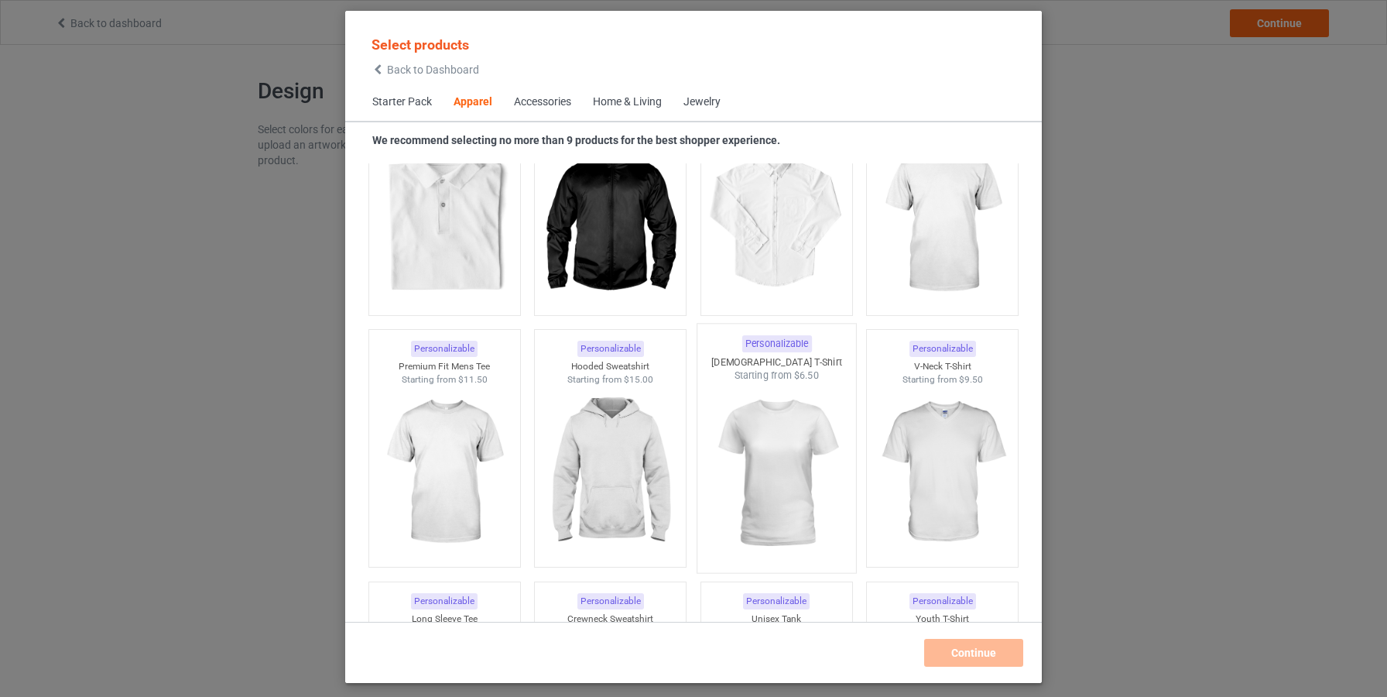
scroll to position [699, 0]
click at [457, 456] on img at bounding box center [445, 471] width 146 height 182
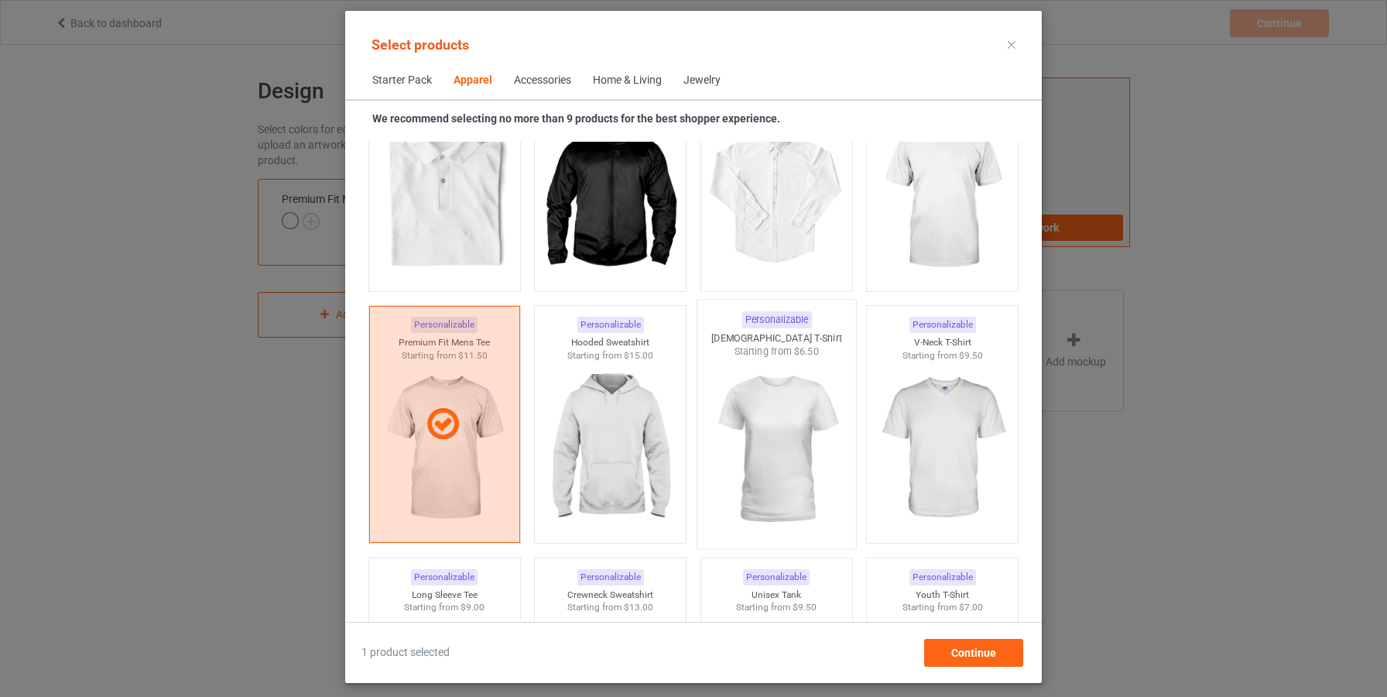
click at [772, 428] on img at bounding box center [777, 449] width 146 height 182
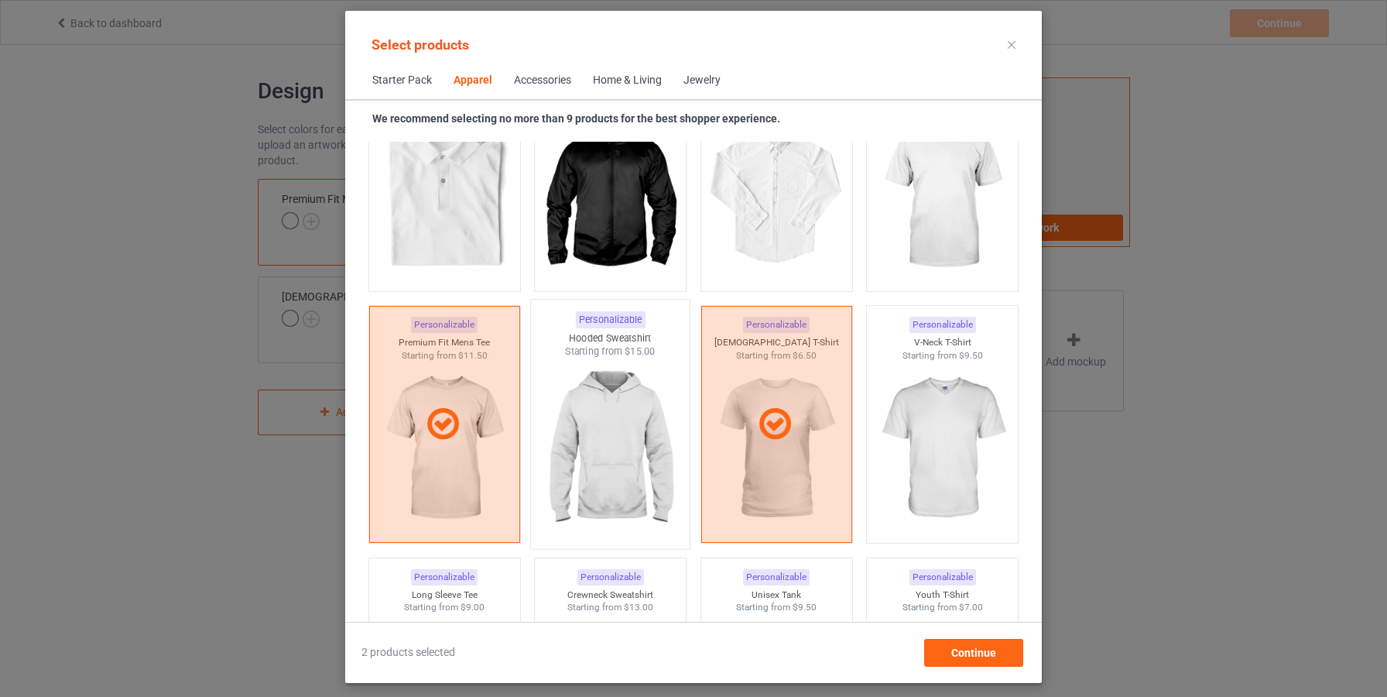
click at [594, 447] on img at bounding box center [611, 449] width 146 height 182
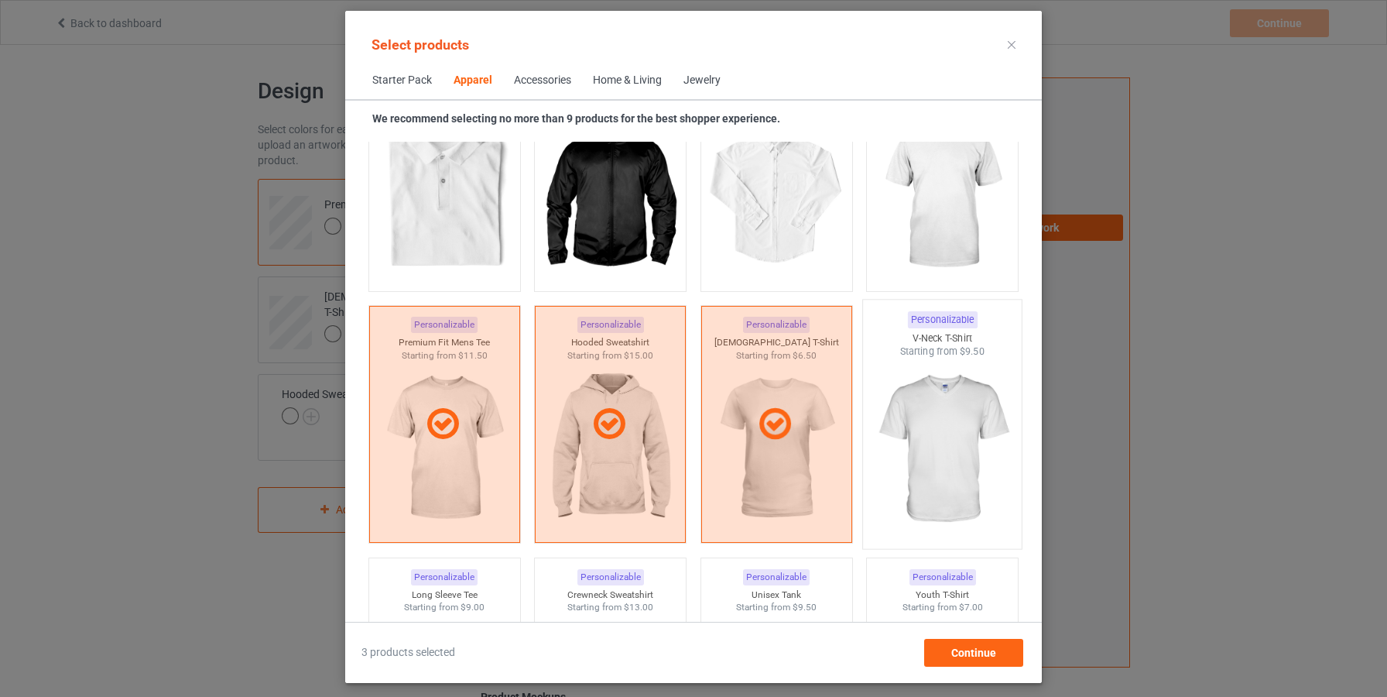
click at [889, 403] on img at bounding box center [943, 449] width 146 height 182
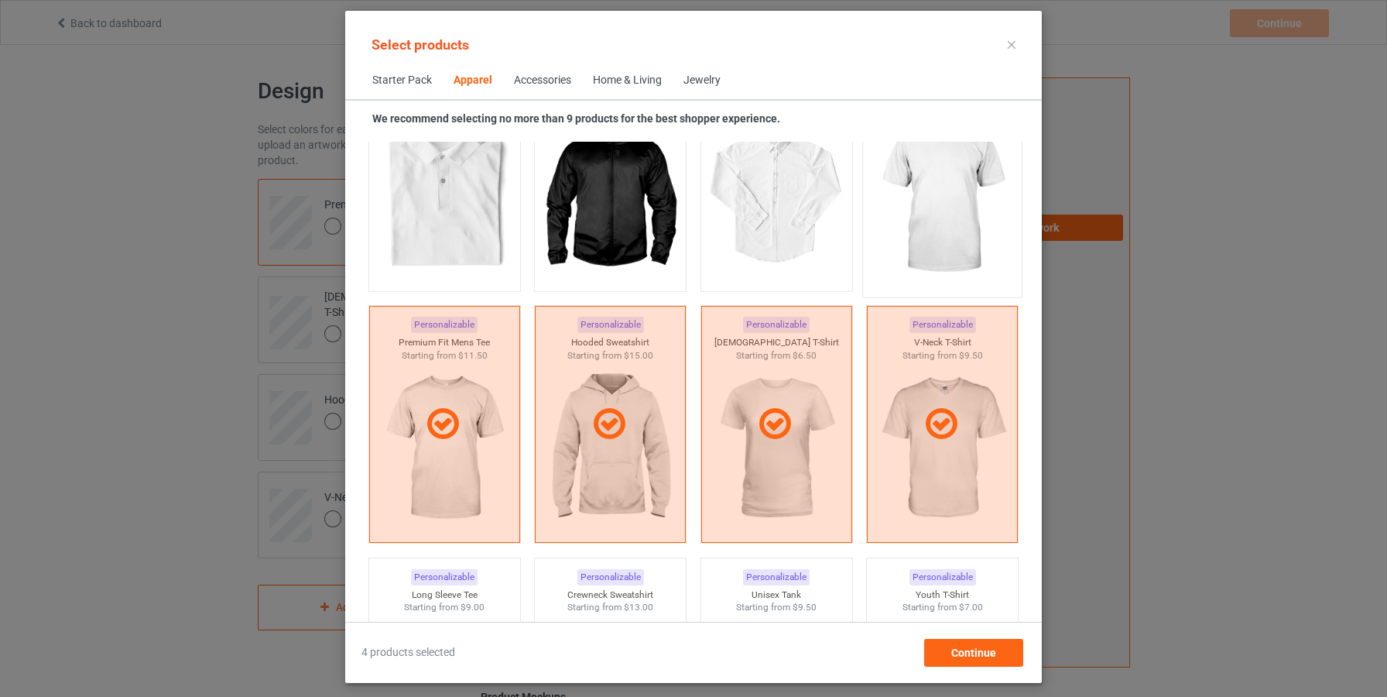
click at [938, 232] on img at bounding box center [943, 198] width 146 height 182
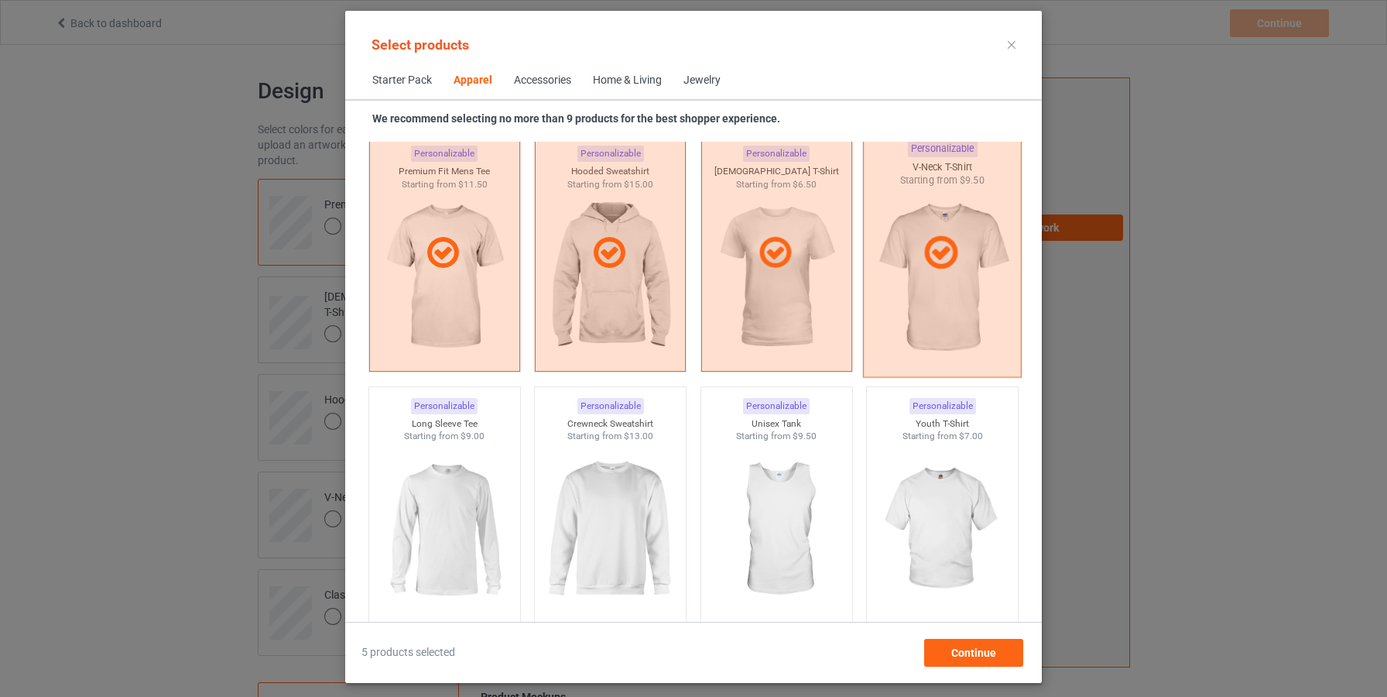
scroll to position [899, 0]
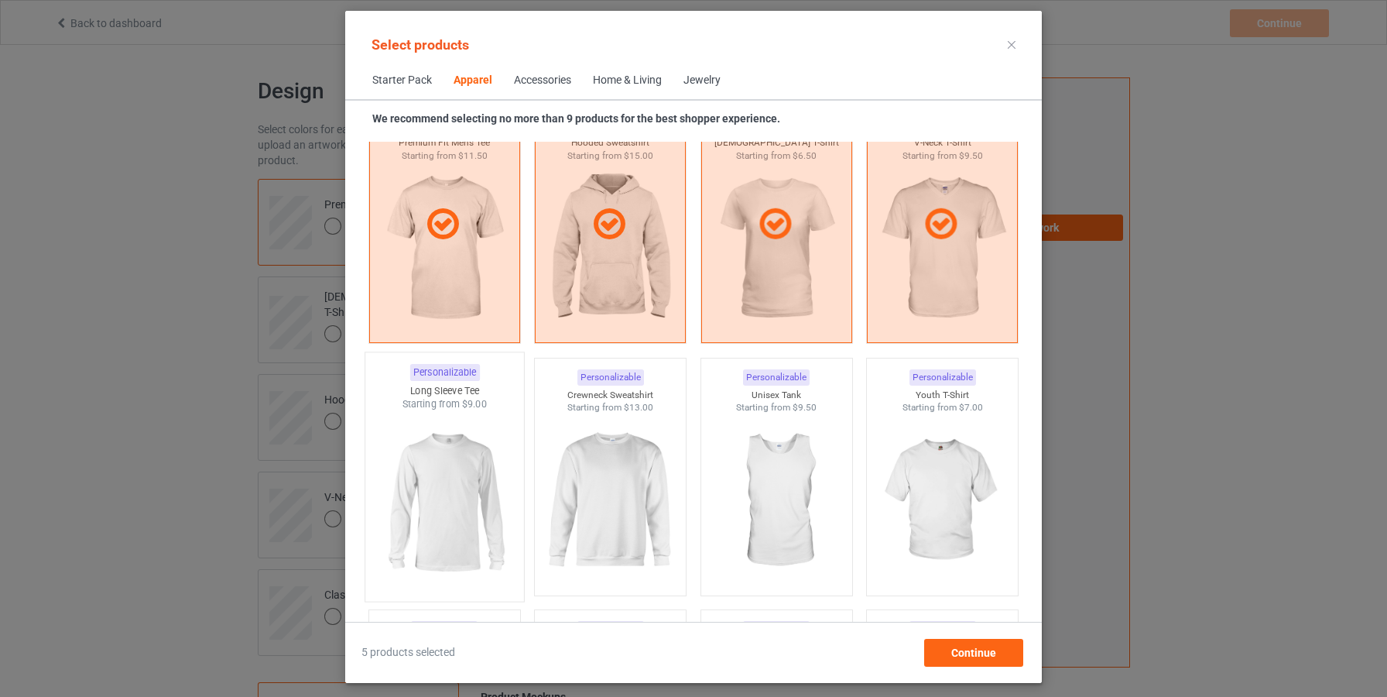
click at [508, 508] on img at bounding box center [445, 502] width 146 height 182
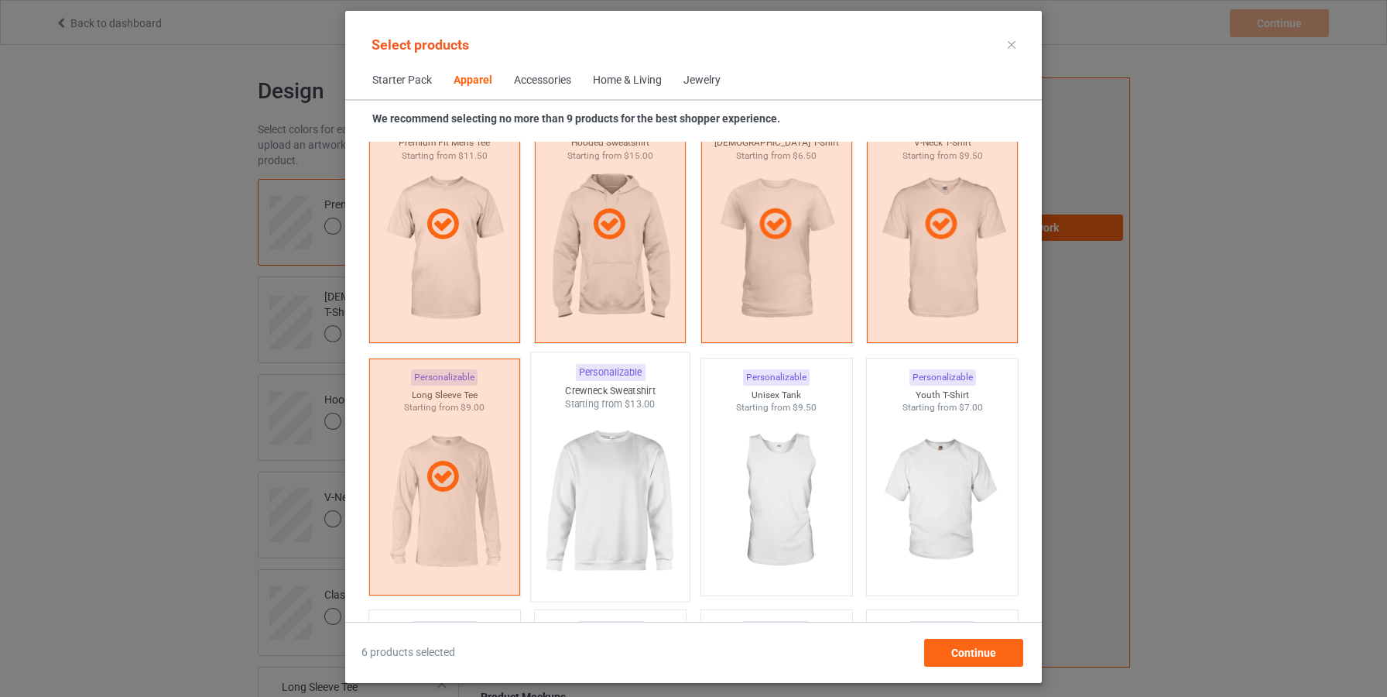
click at [628, 509] on img at bounding box center [611, 502] width 146 height 182
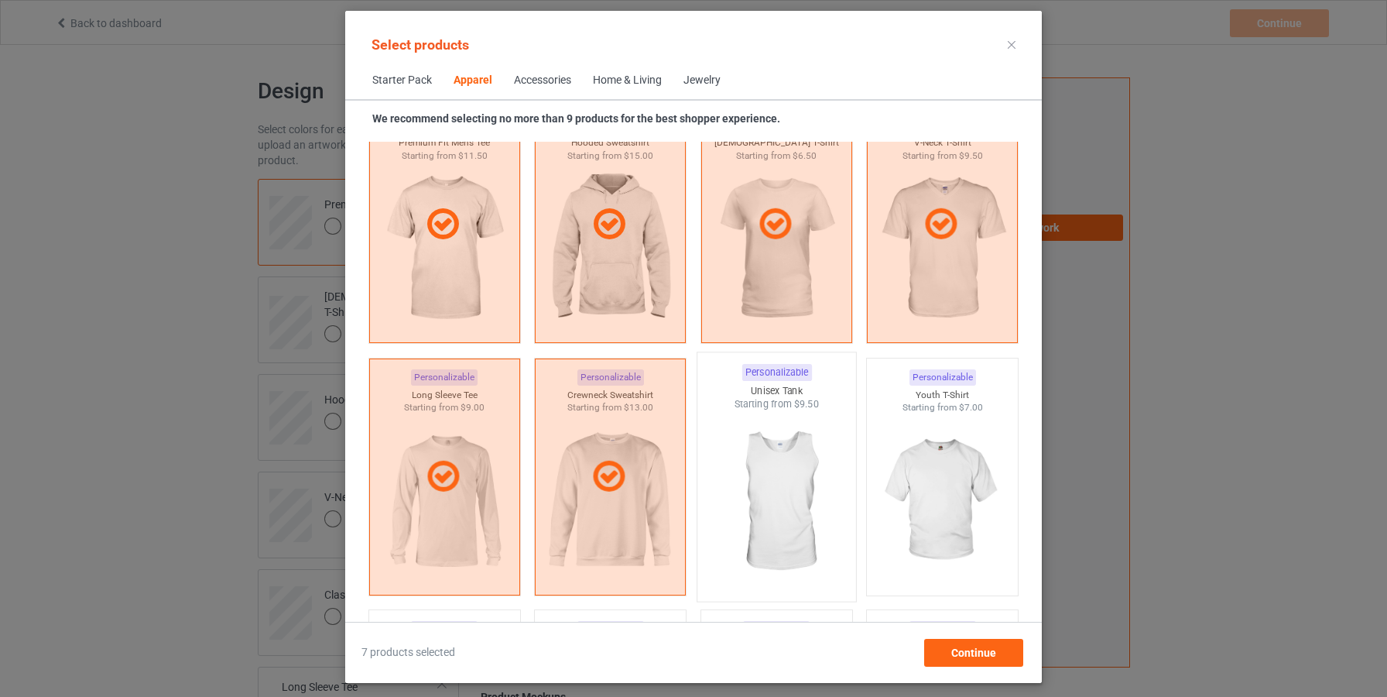
click at [814, 505] on img at bounding box center [777, 502] width 146 height 182
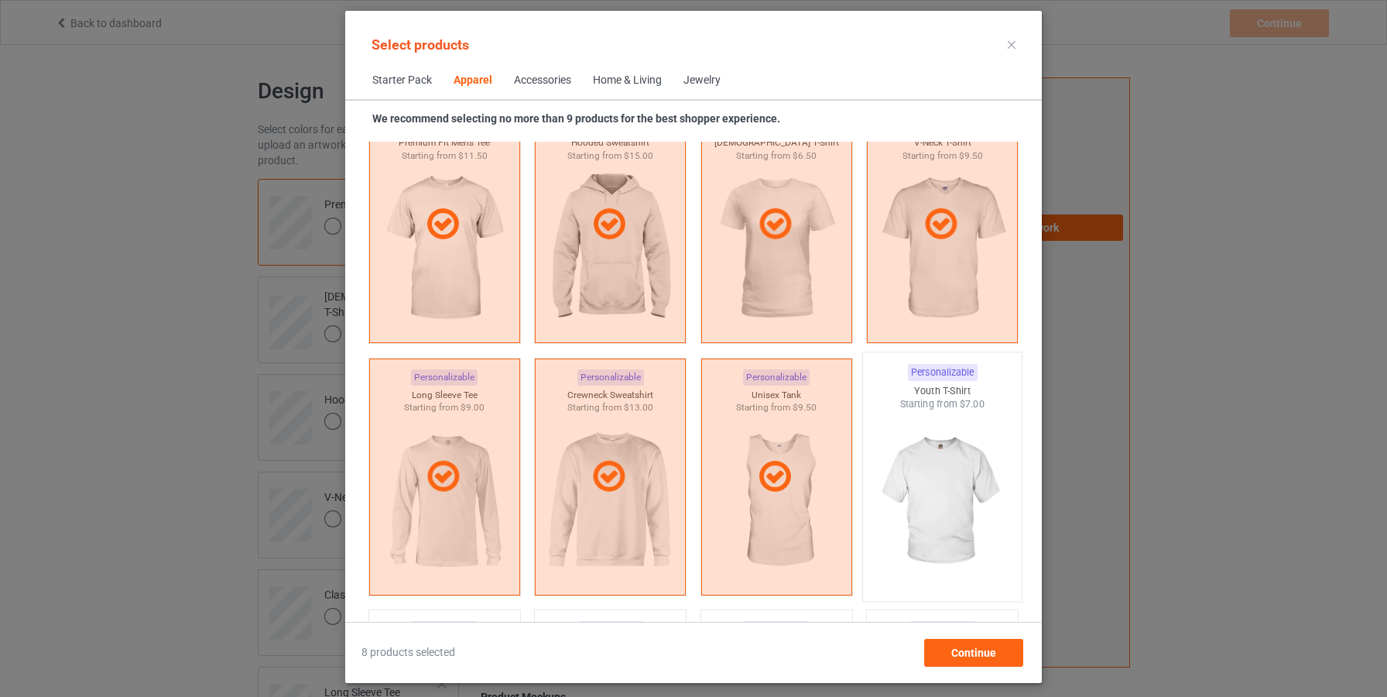
click at [935, 502] on img at bounding box center [943, 502] width 146 height 182
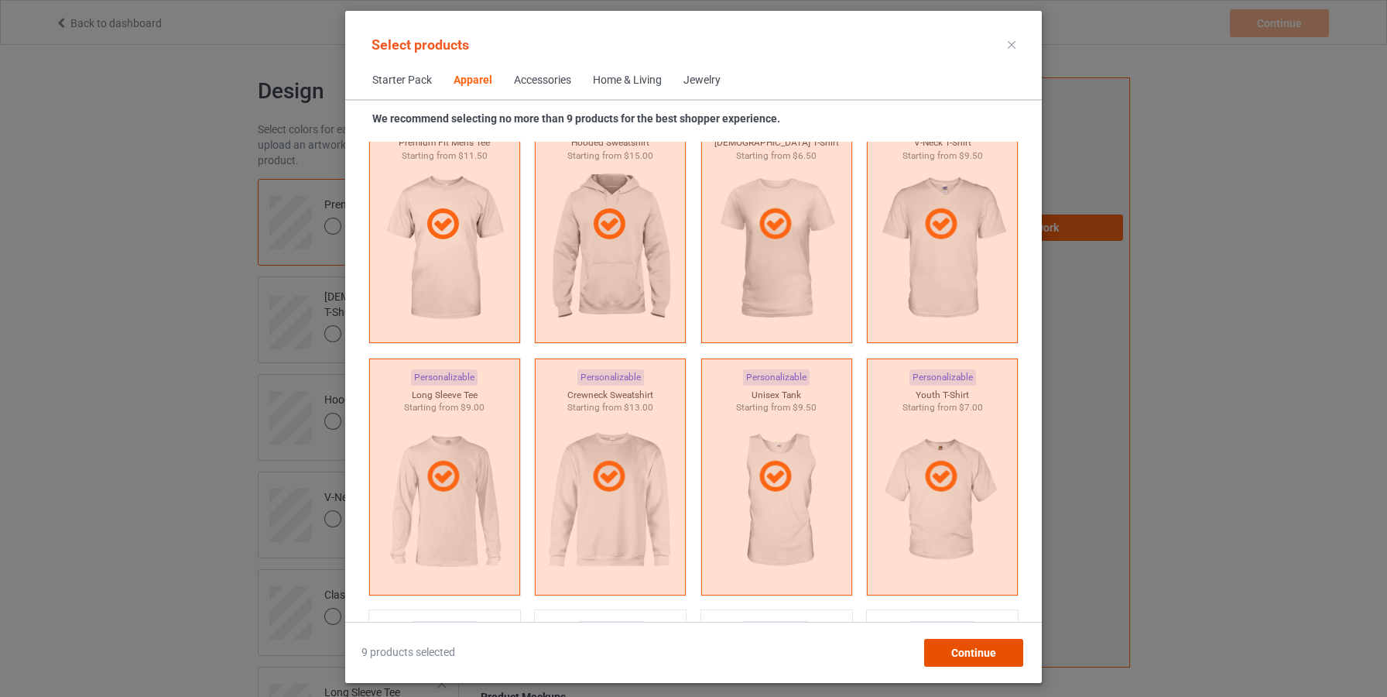
click at [972, 653] on span "Continue" at bounding box center [973, 652] width 45 height 12
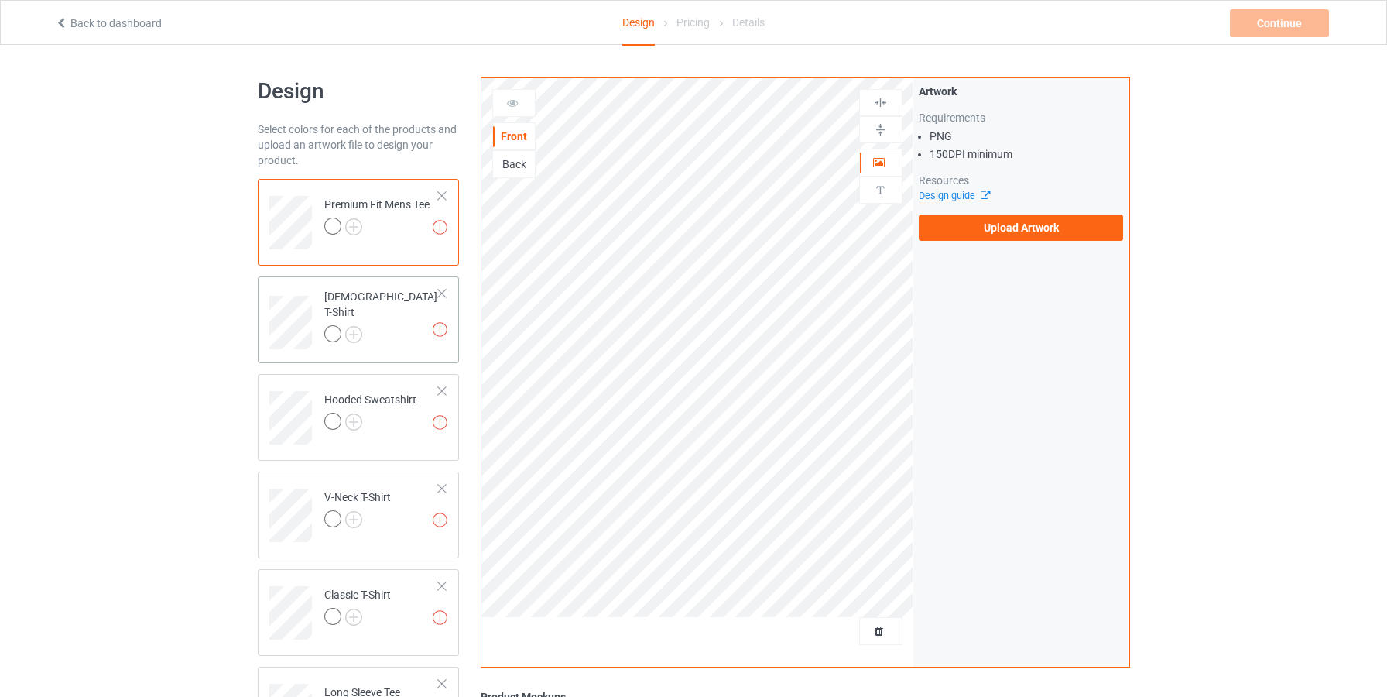
click at [387, 347] on div "Missing artworks [DEMOGRAPHIC_DATA] T-Shirt" at bounding box center [359, 319] width 202 height 87
click at [389, 255] on div "Missing artworks Premium Fit Mens Tee" at bounding box center [359, 222] width 202 height 87
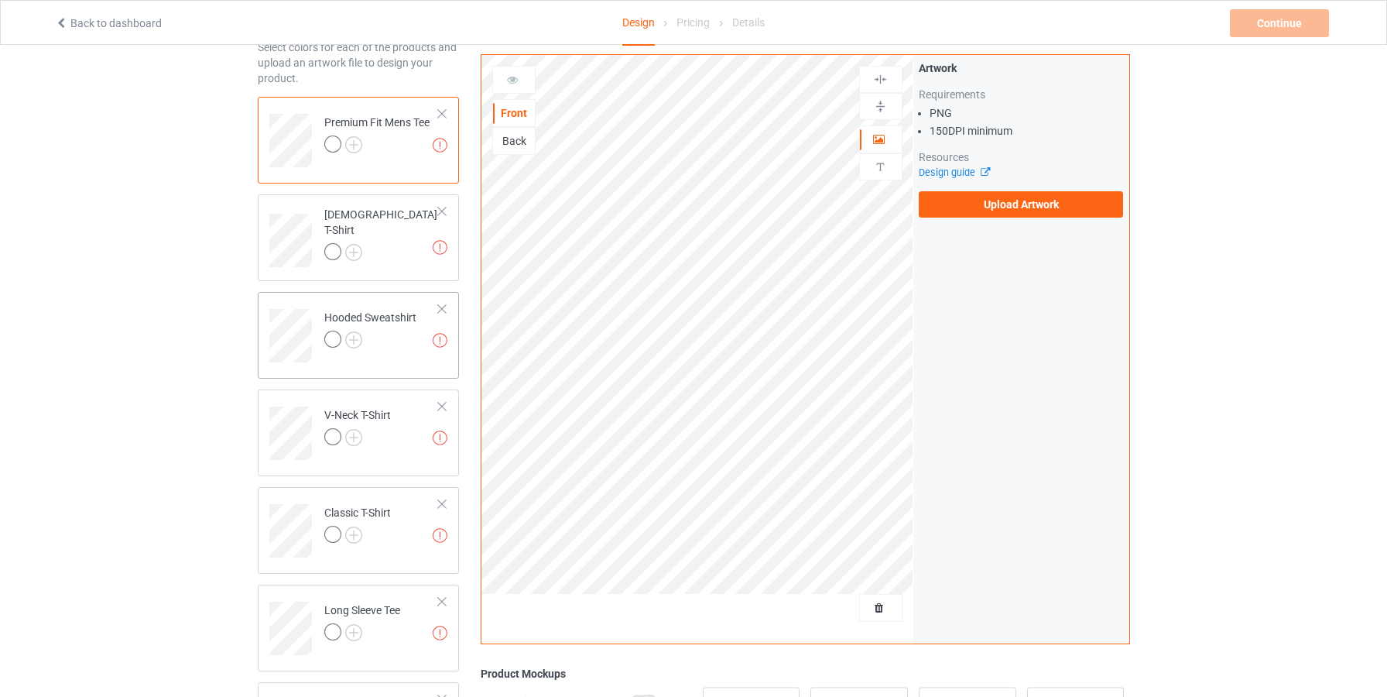
scroll to position [96, 0]
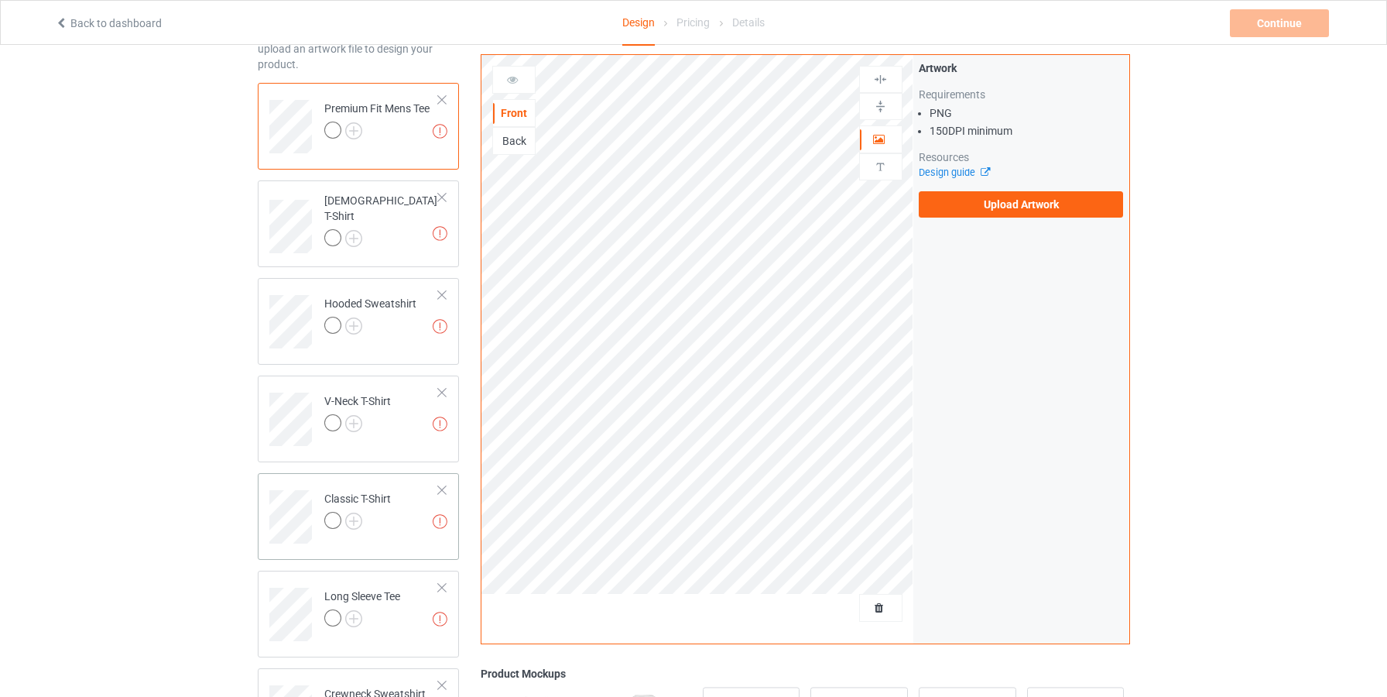
click at [393, 526] on td "Missing artworks Classic T-Shirt" at bounding box center [382, 511] width 132 height 64
click at [358, 522] on img at bounding box center [353, 520] width 17 height 17
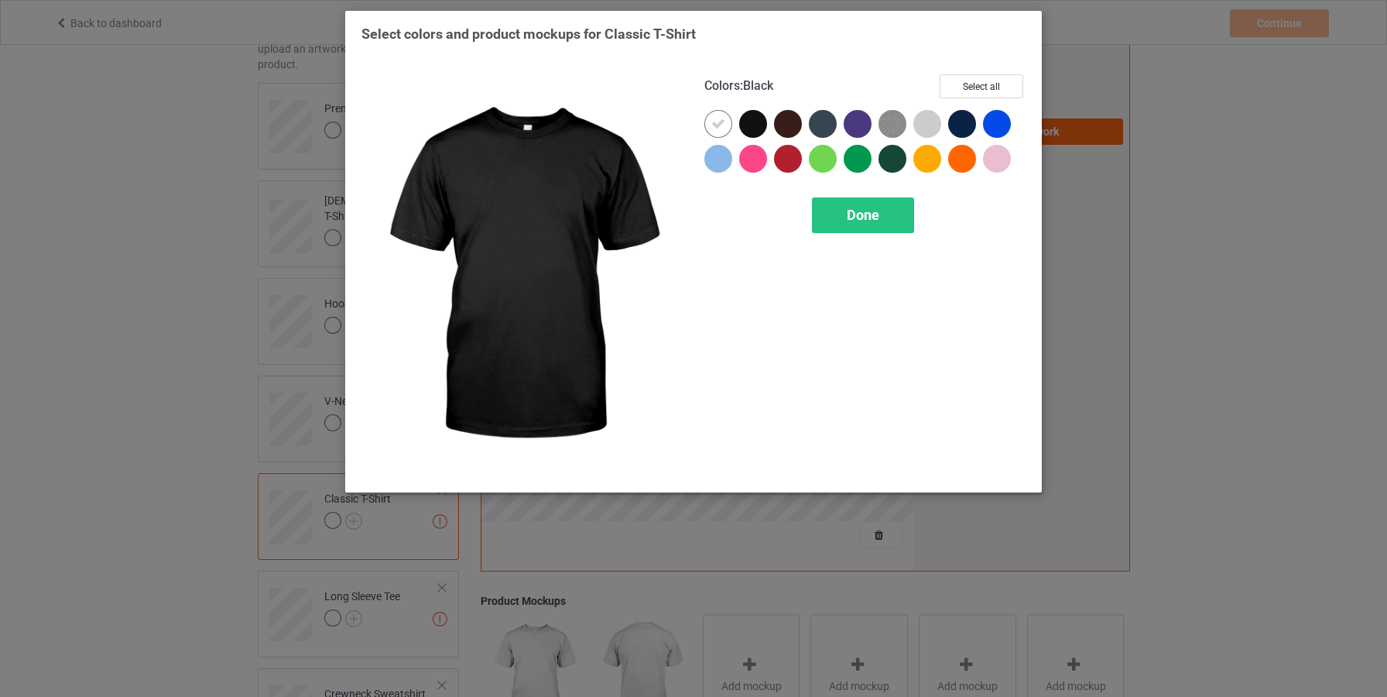
click at [762, 122] on div at bounding box center [753, 124] width 28 height 28
click at [720, 125] on icon at bounding box center [718, 124] width 14 height 14
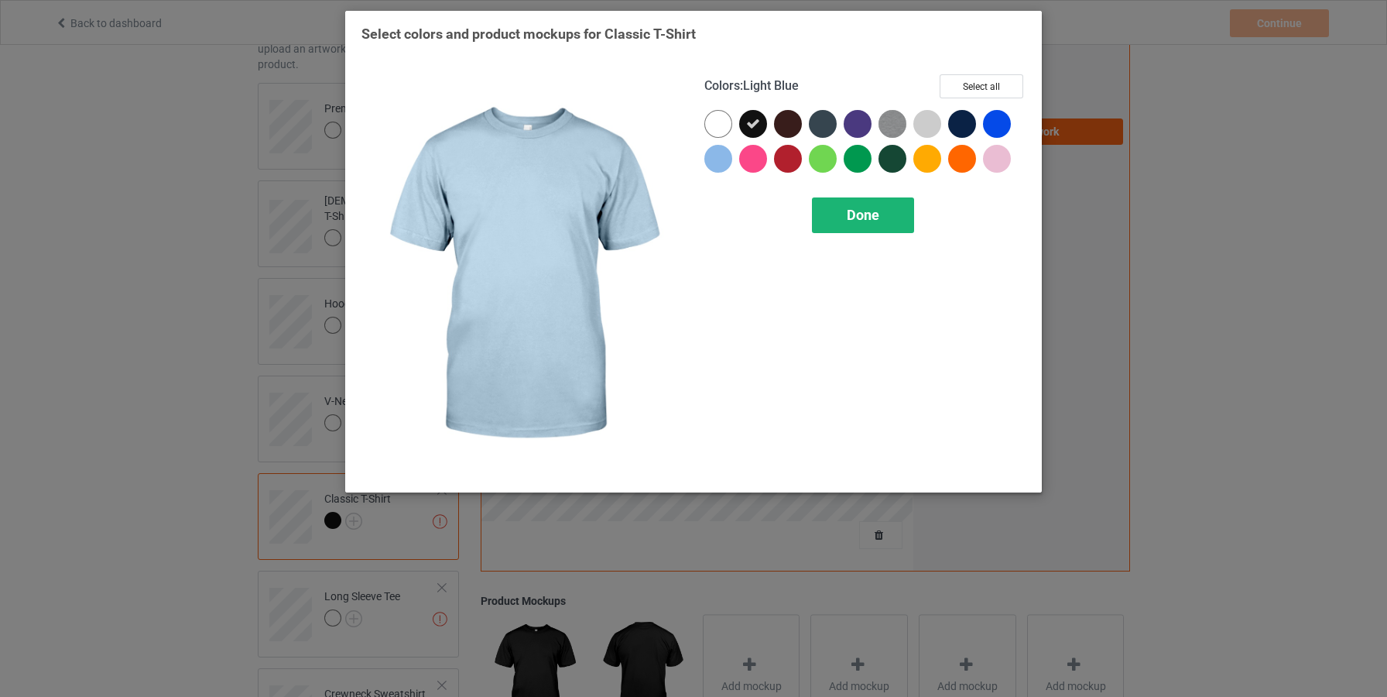
click at [867, 208] on span "Done" at bounding box center [863, 215] width 33 height 16
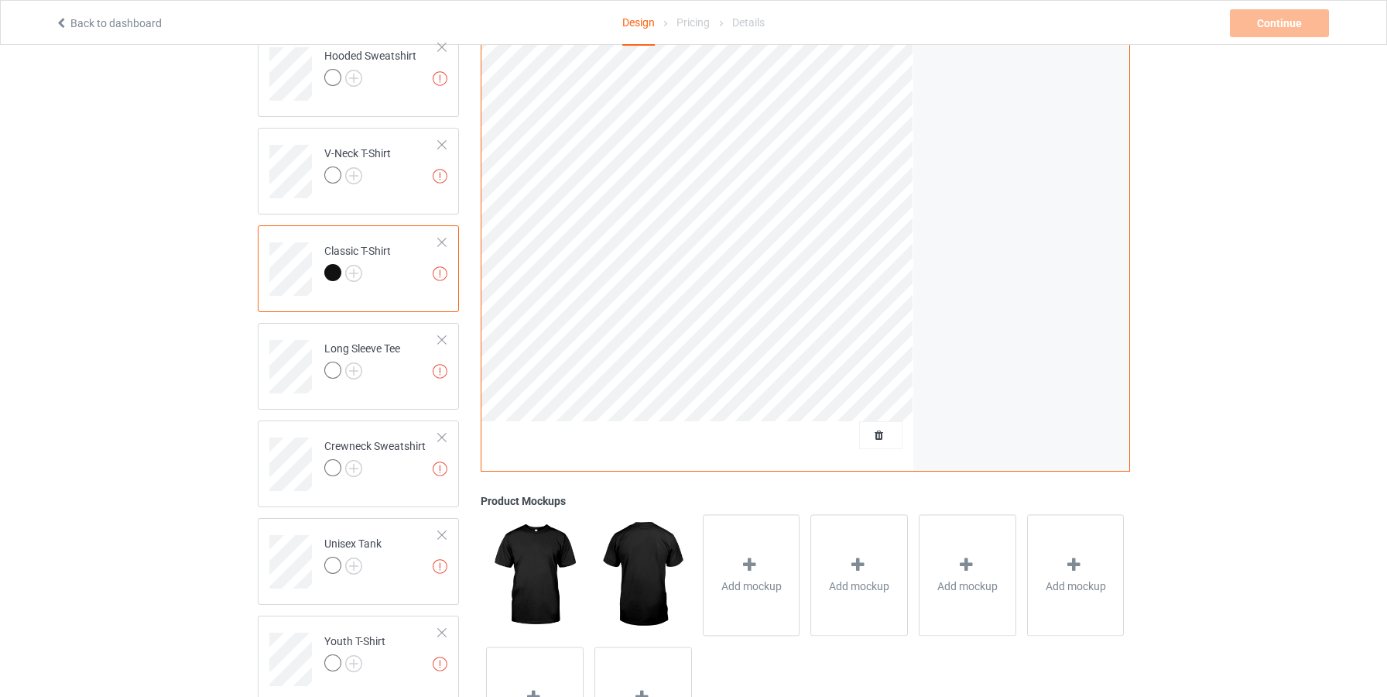
scroll to position [358, 0]
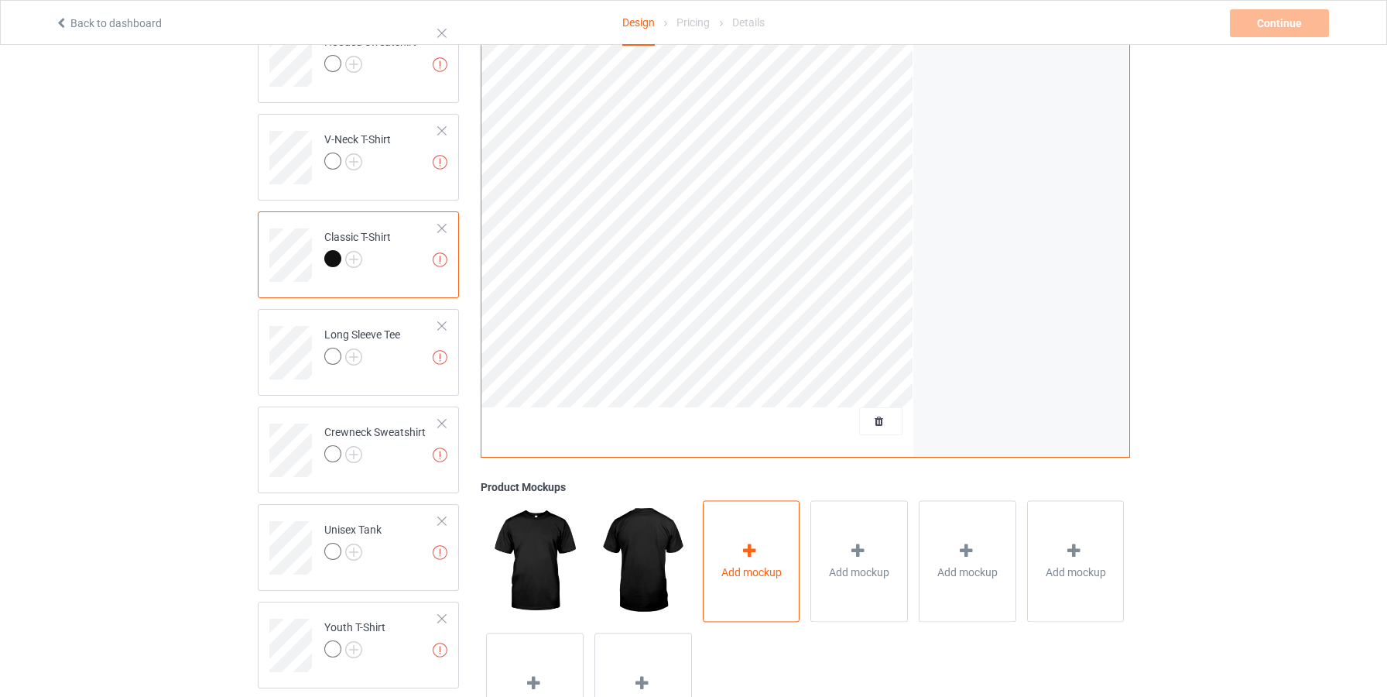
click at [765, 543] on div "Add mockup" at bounding box center [752, 562] width 98 height 122
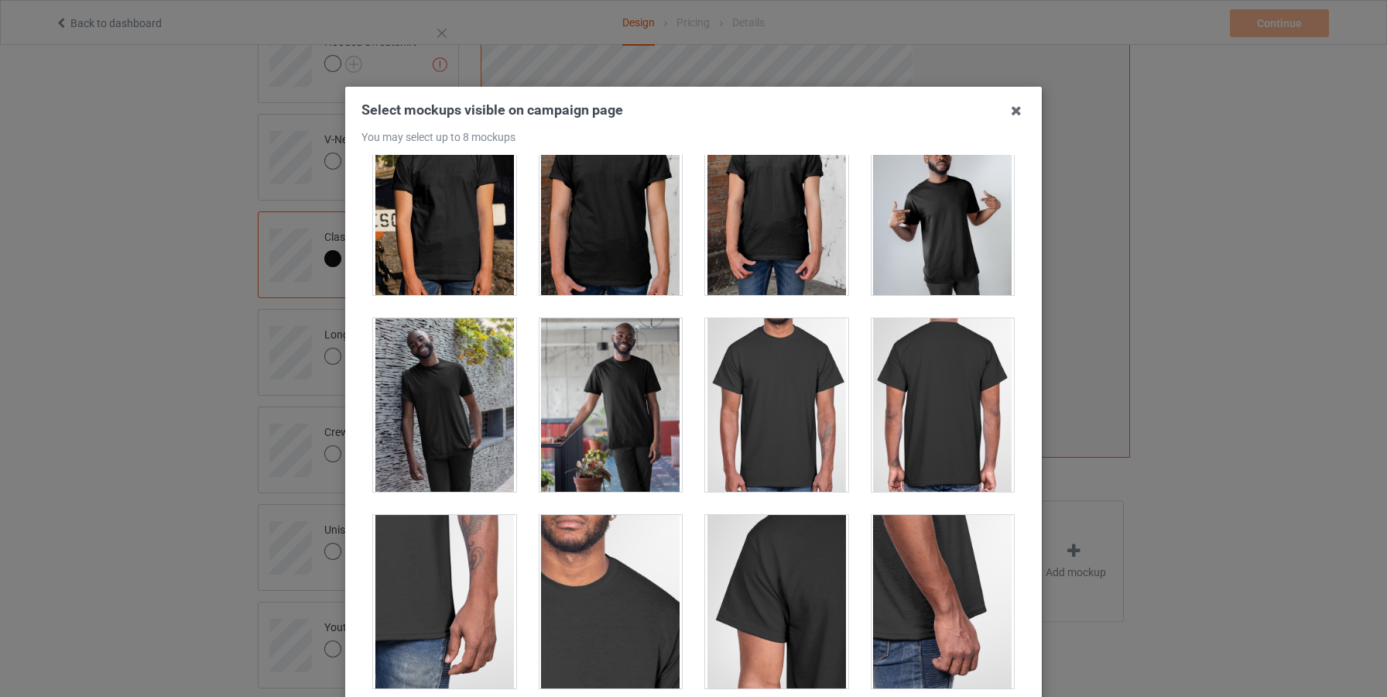
scroll to position [653, 0]
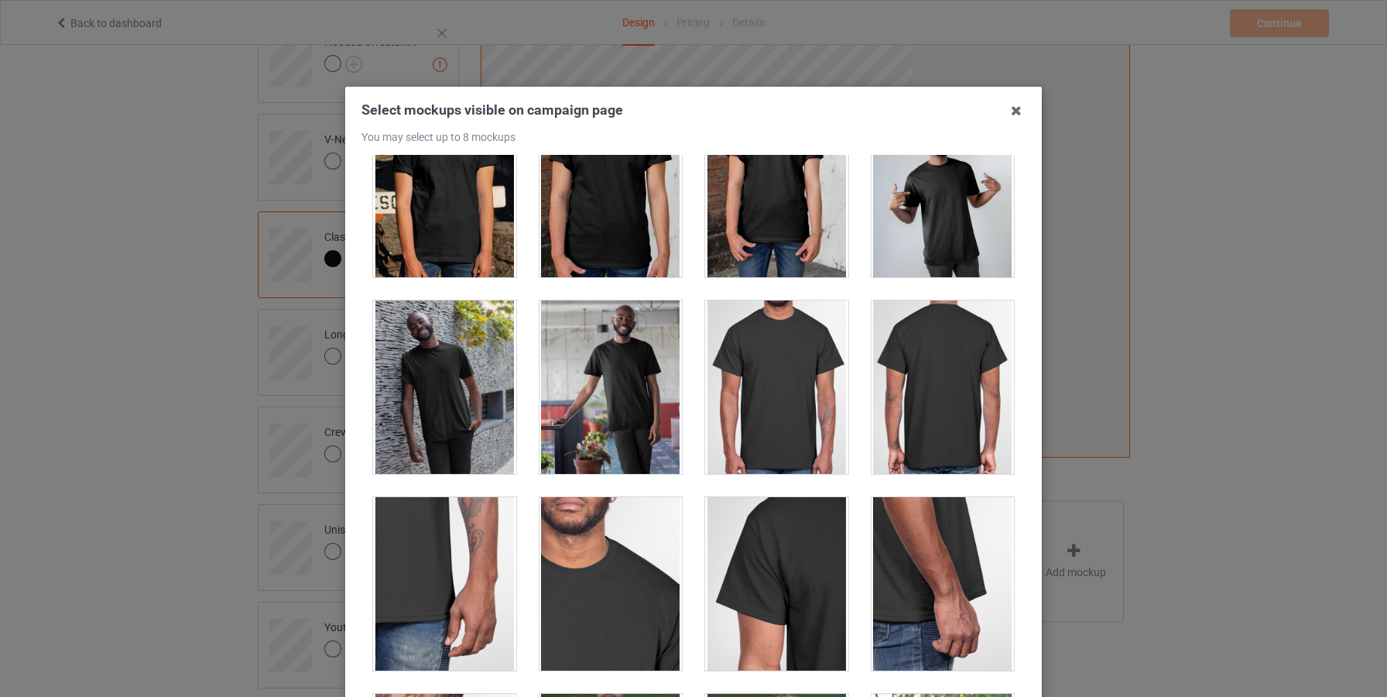
click at [971, 204] on div at bounding box center [943, 190] width 143 height 173
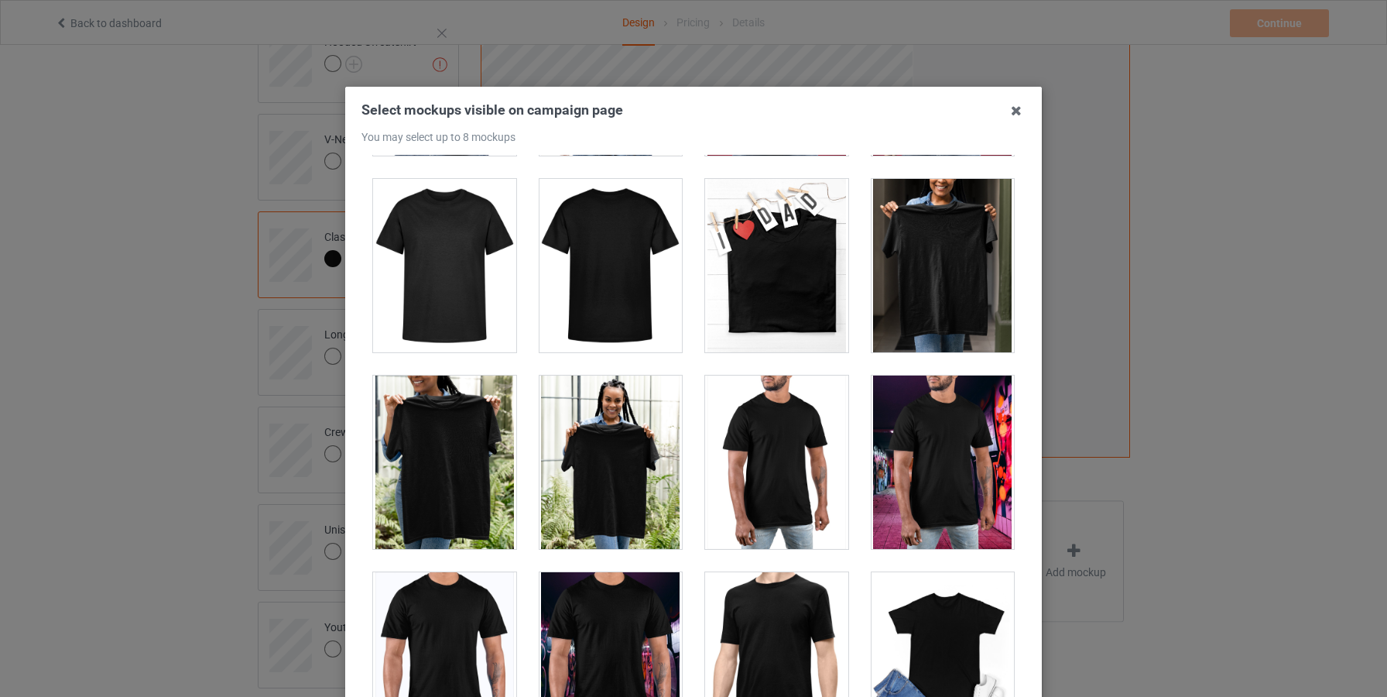
scroll to position [6866, 0]
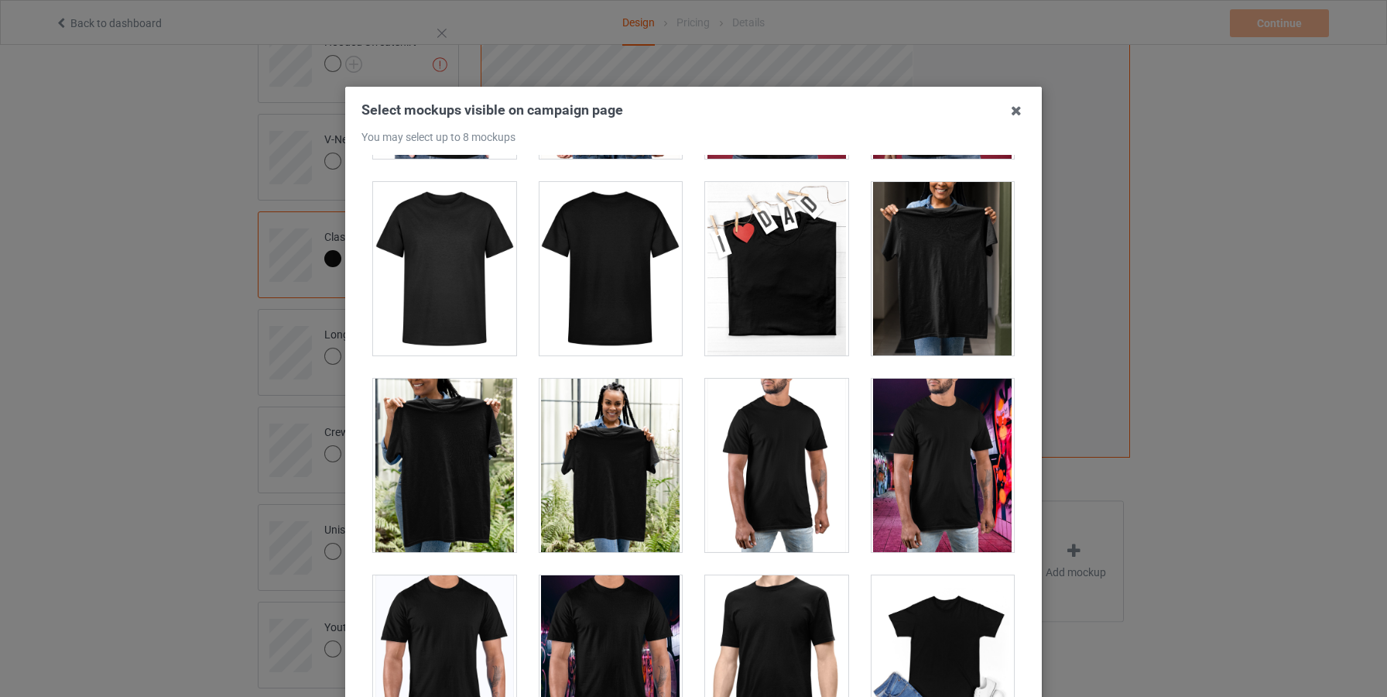
click at [906, 274] on div at bounding box center [943, 268] width 143 height 173
click at [615, 476] on div at bounding box center [611, 465] width 143 height 173
click at [426, 428] on div at bounding box center [444, 465] width 143 height 173
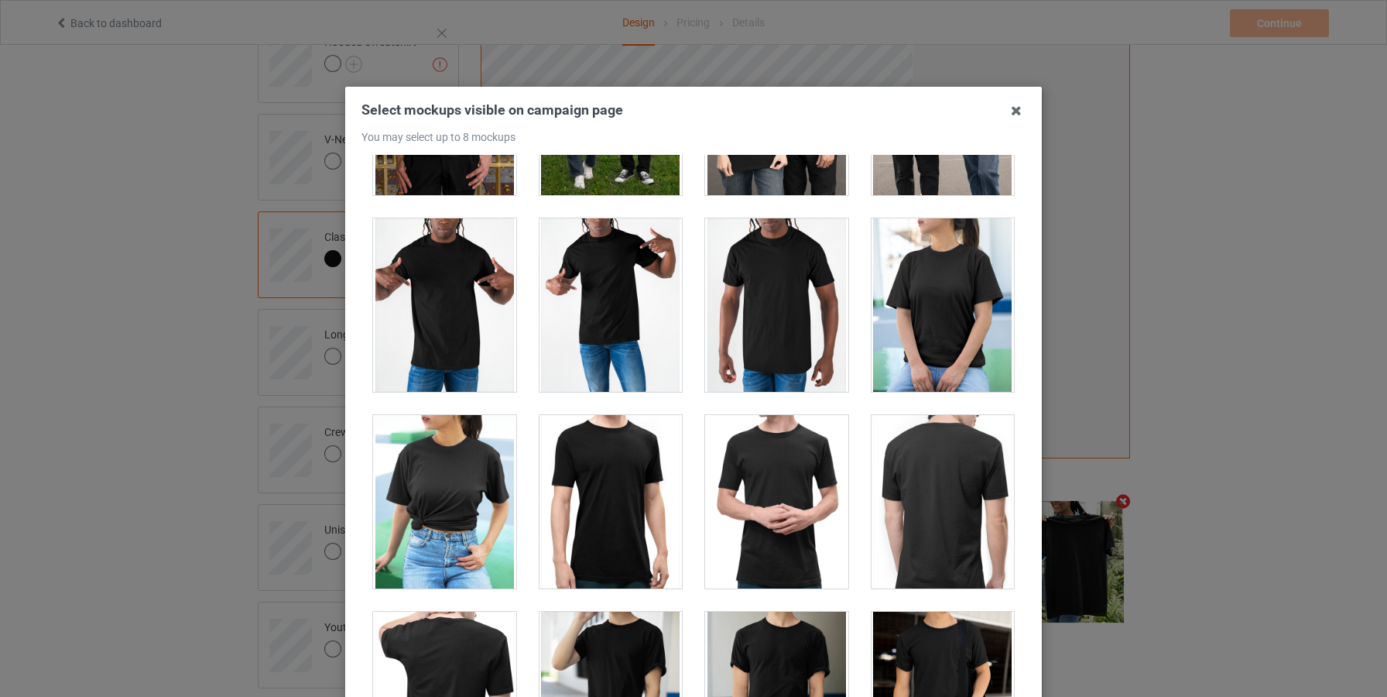
scroll to position [8383, 0]
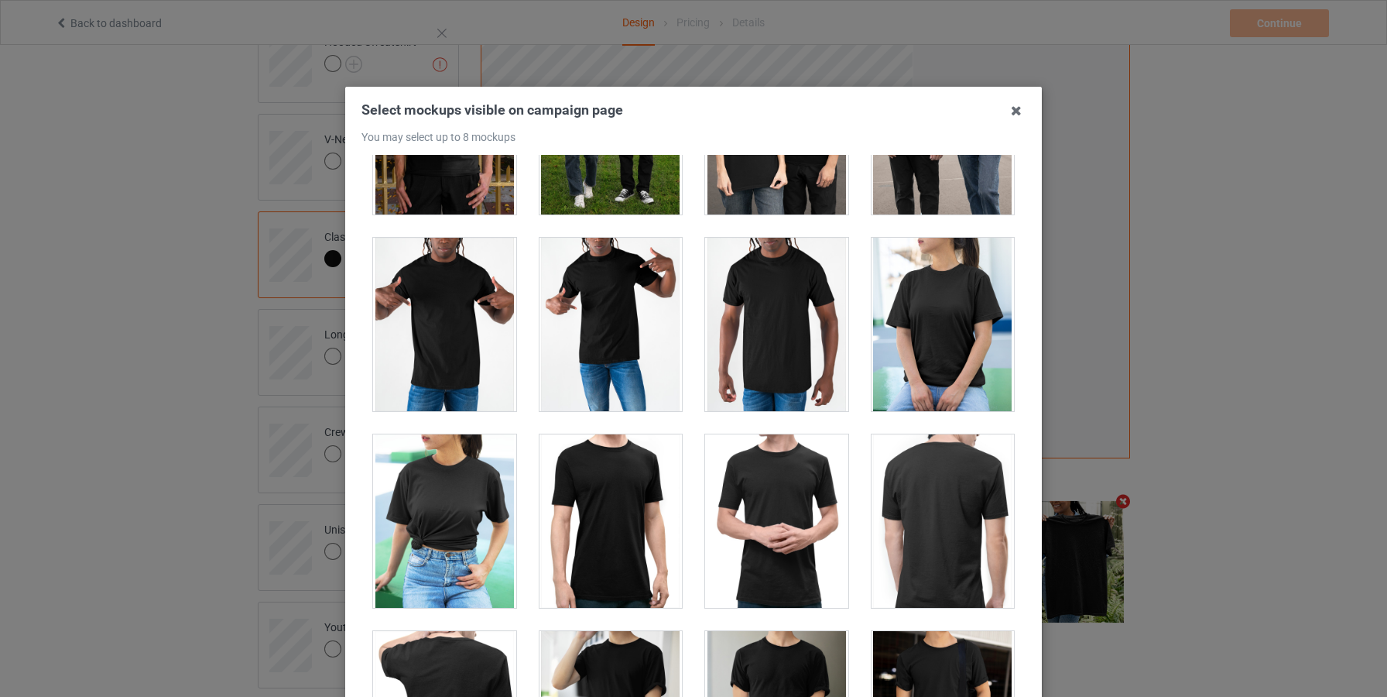
click at [606, 230] on div at bounding box center [611, 324] width 166 height 197
click at [449, 320] on div at bounding box center [444, 324] width 143 height 173
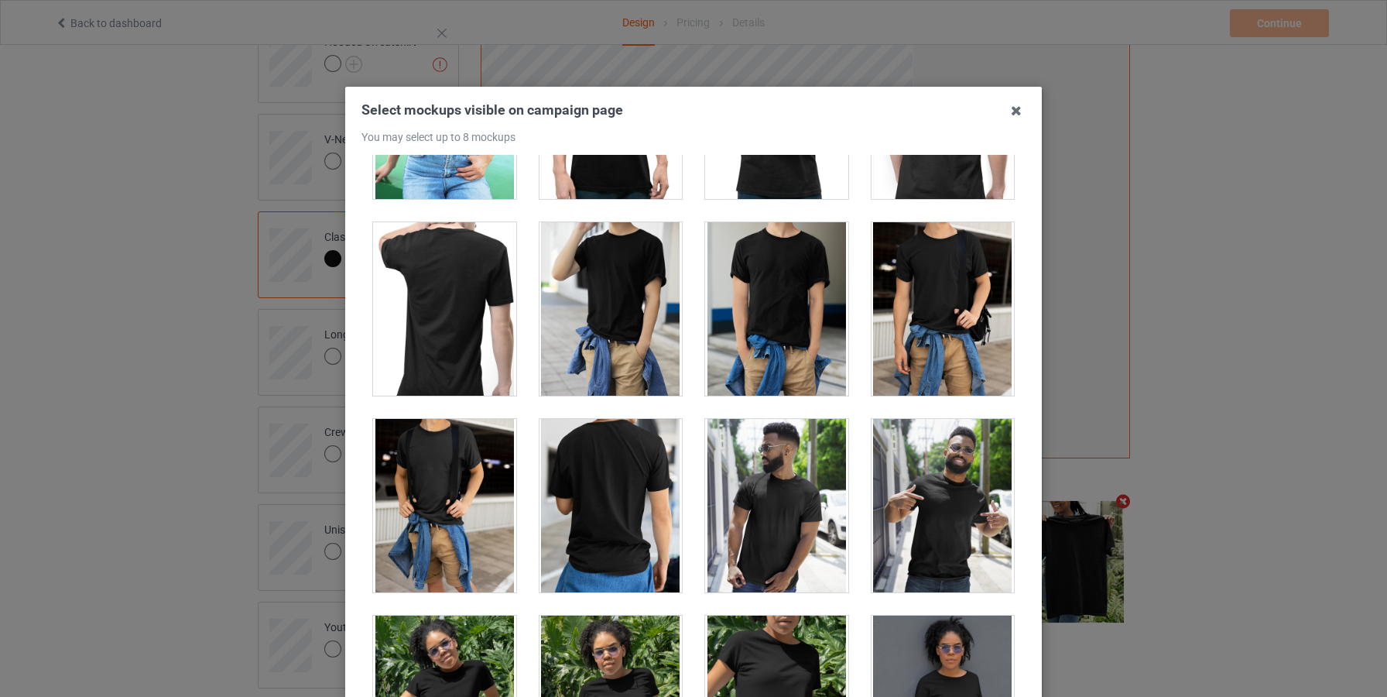
scroll to position [8936, 0]
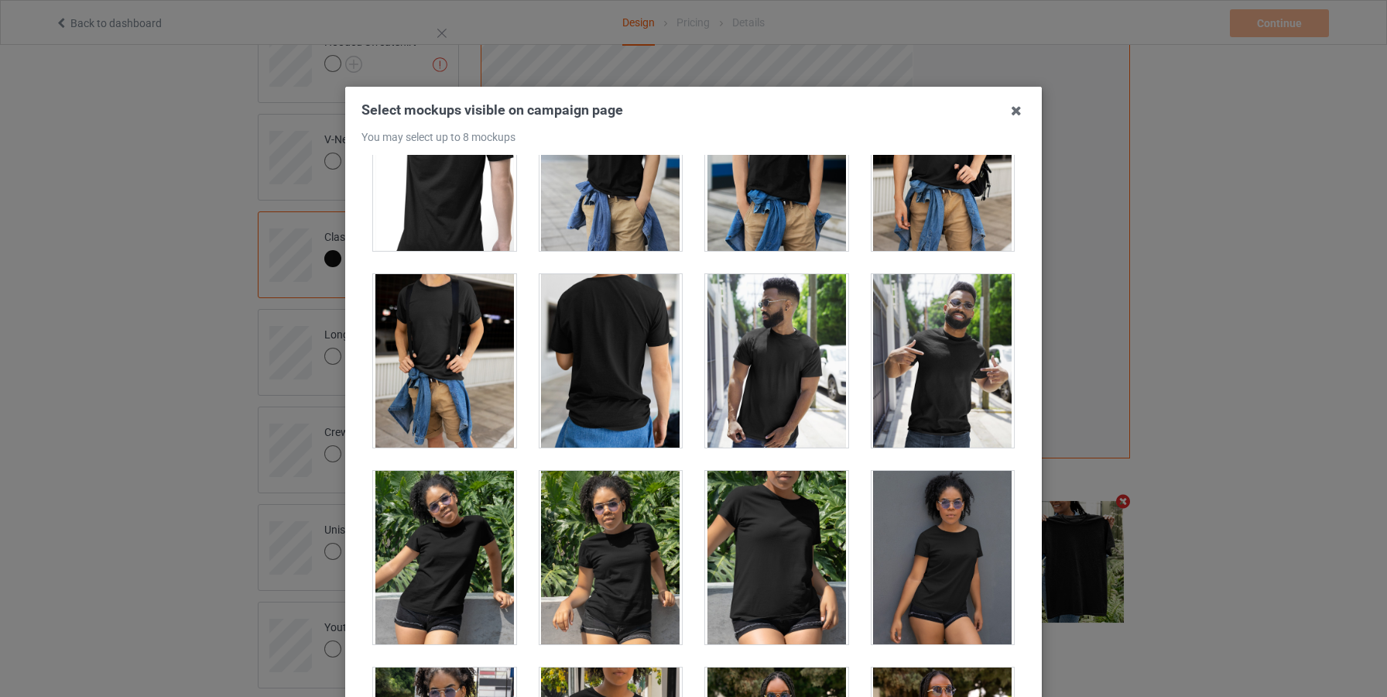
click at [959, 361] on div at bounding box center [943, 360] width 143 height 173
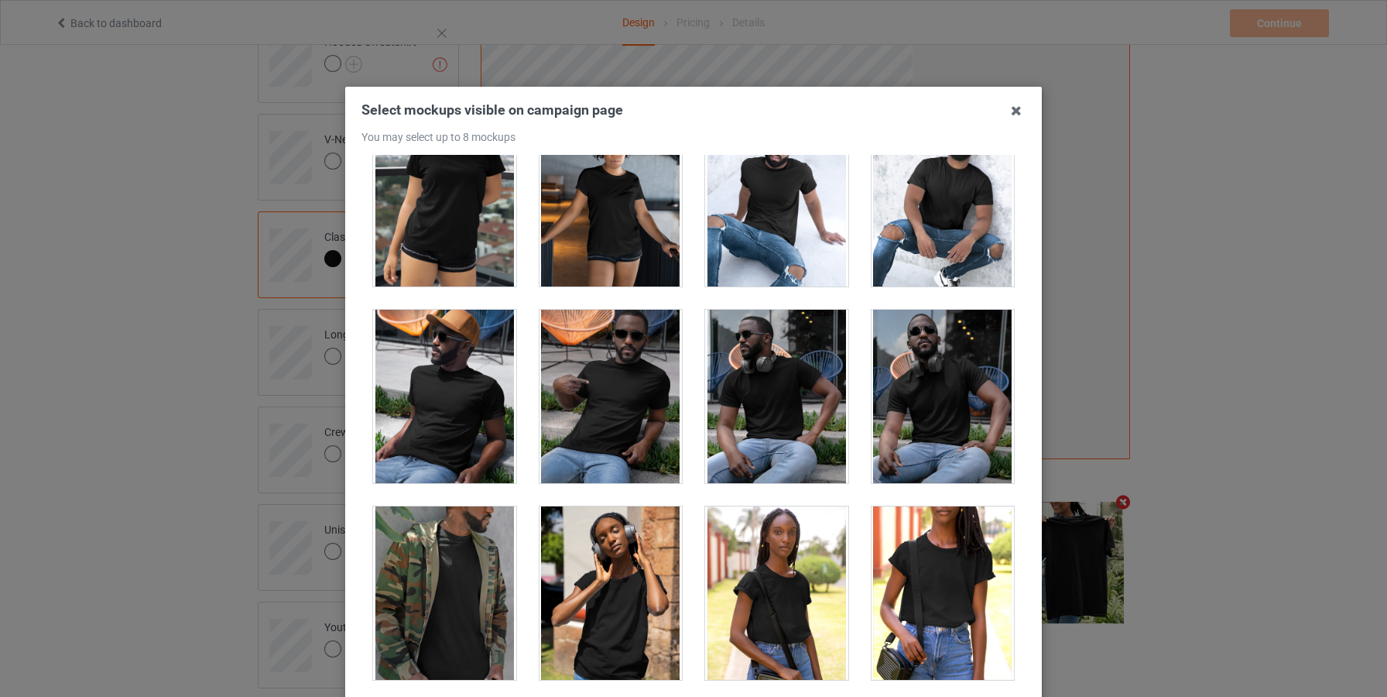
scroll to position [11022, 0]
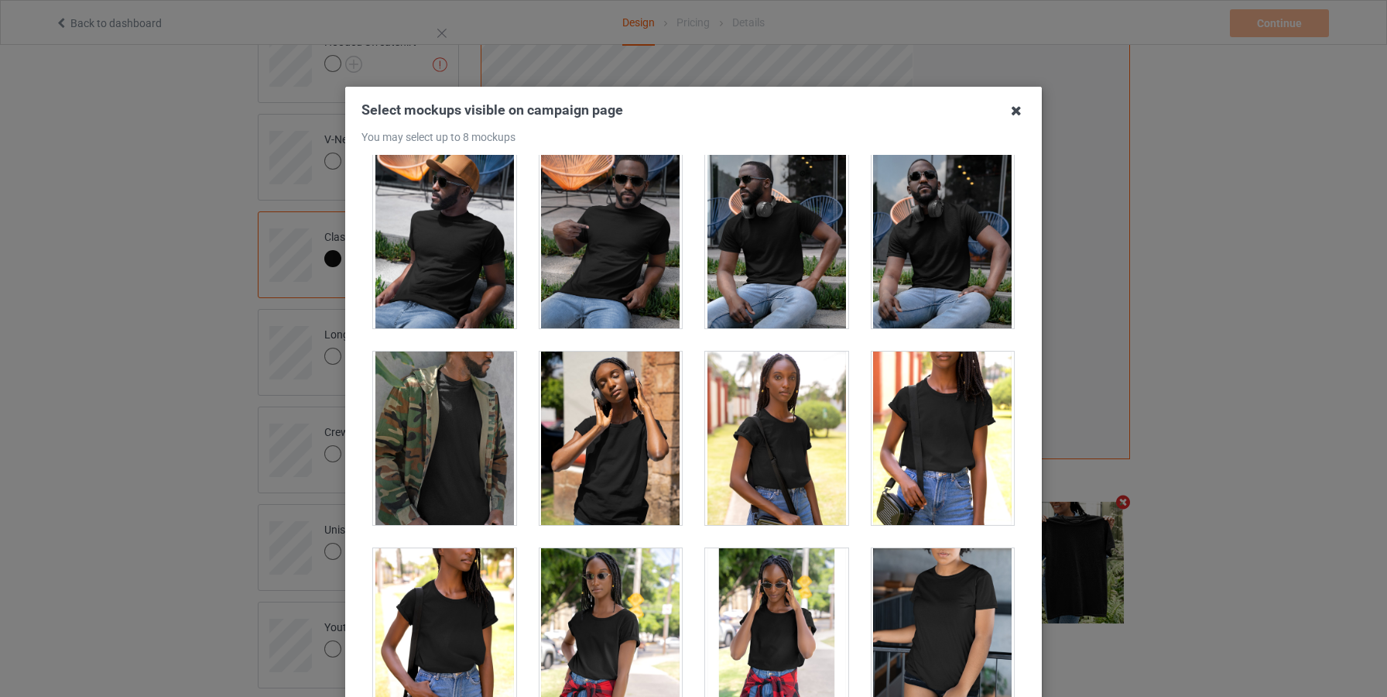
click at [1022, 115] on icon at bounding box center [1016, 110] width 25 height 25
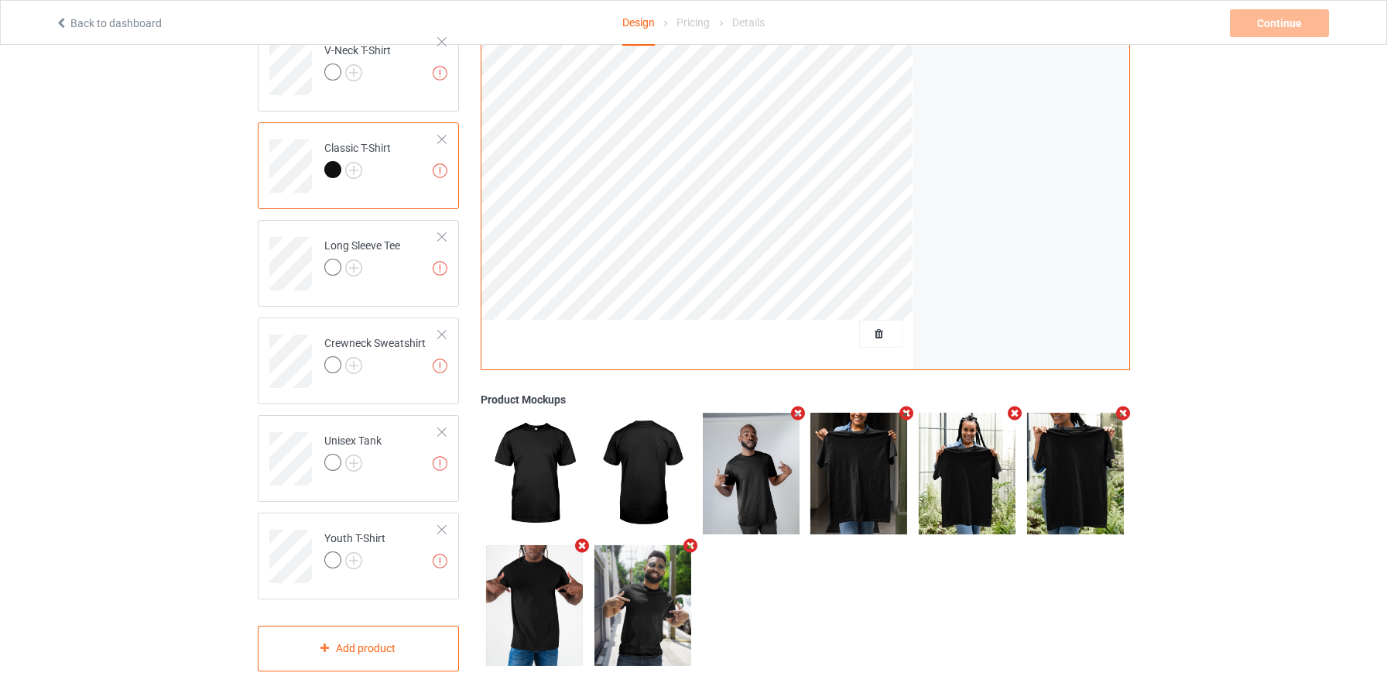
scroll to position [454, 0]
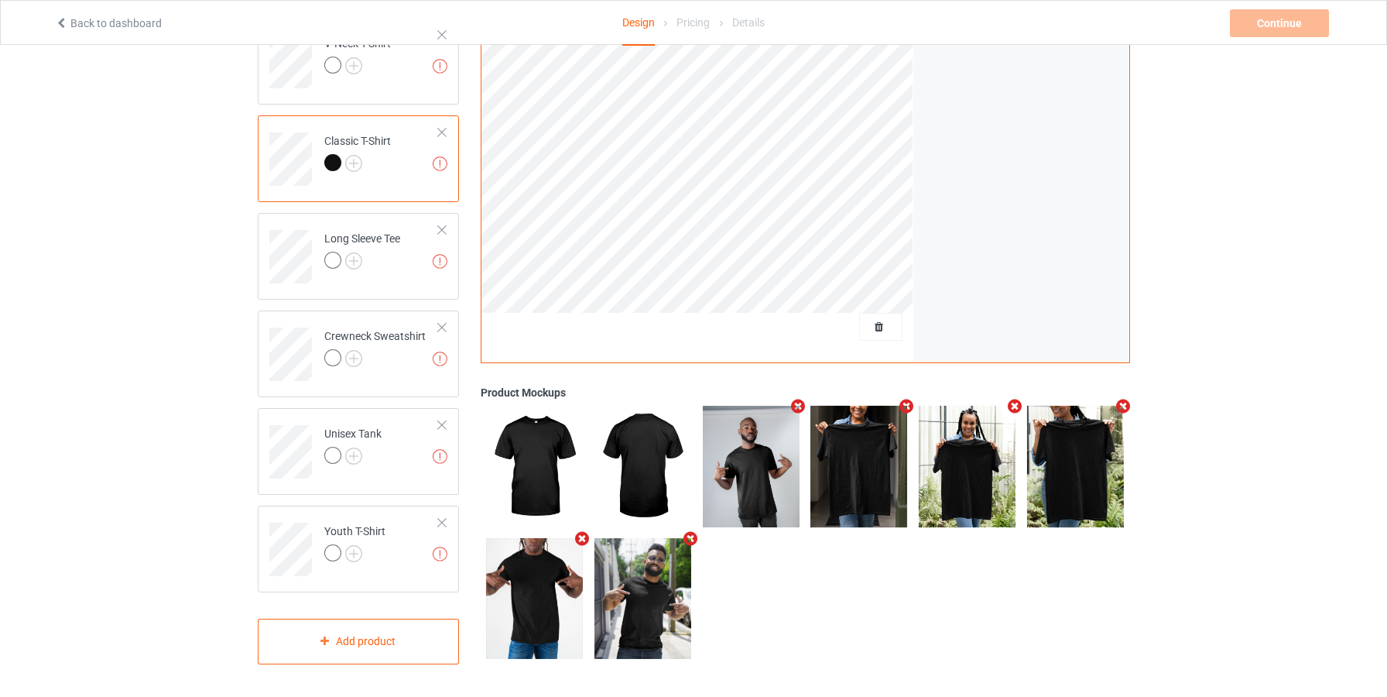
click at [639, 598] on img at bounding box center [642, 598] width 97 height 121
click at [630, 611] on img at bounding box center [642, 598] width 97 height 121
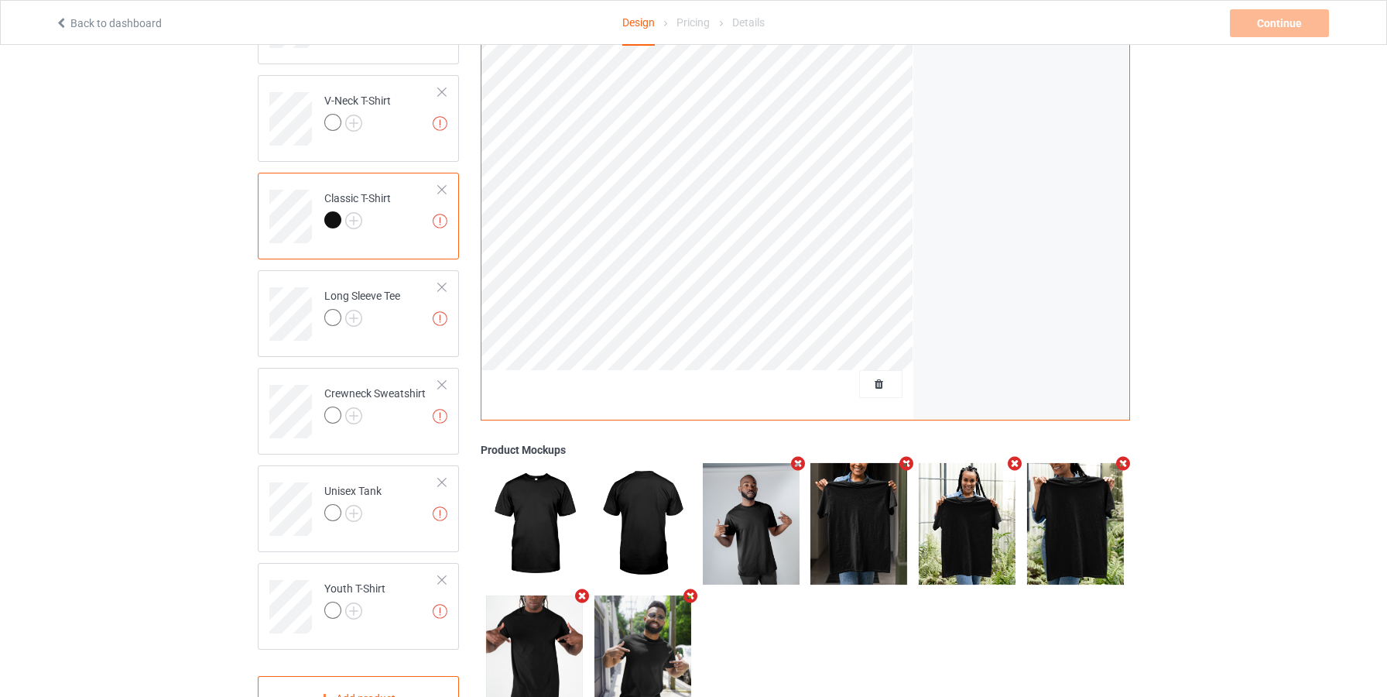
scroll to position [396, 0]
click at [357, 218] on img at bounding box center [353, 221] width 17 height 17
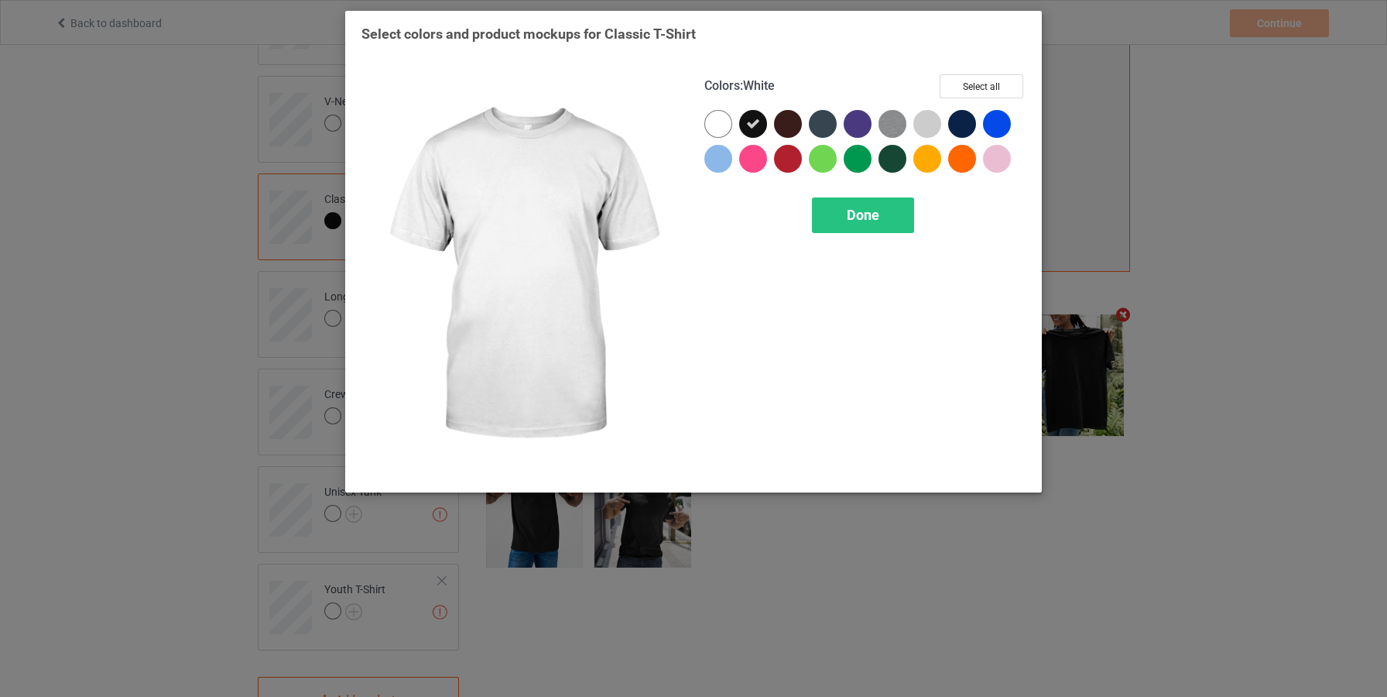
click at [712, 117] on div at bounding box center [718, 124] width 28 height 28
click at [873, 221] on span "Done" at bounding box center [863, 215] width 33 height 16
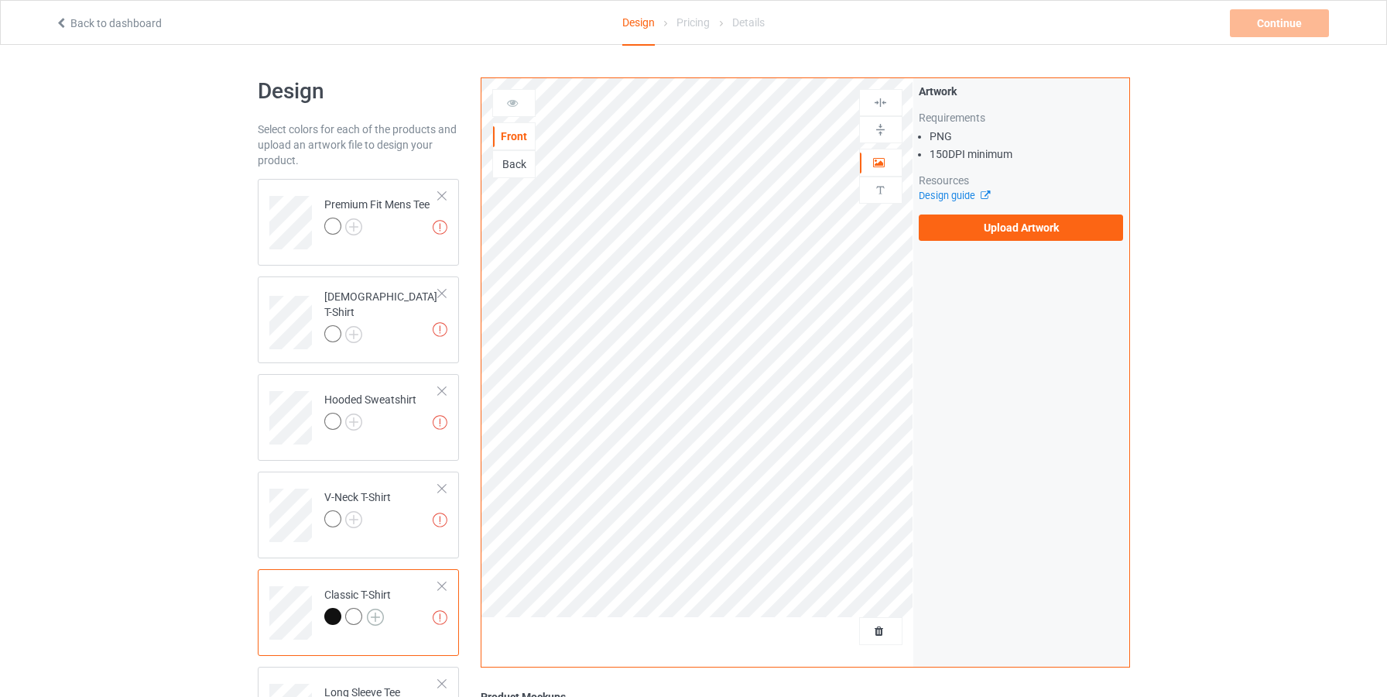
click at [381, 620] on img at bounding box center [375, 616] width 17 height 17
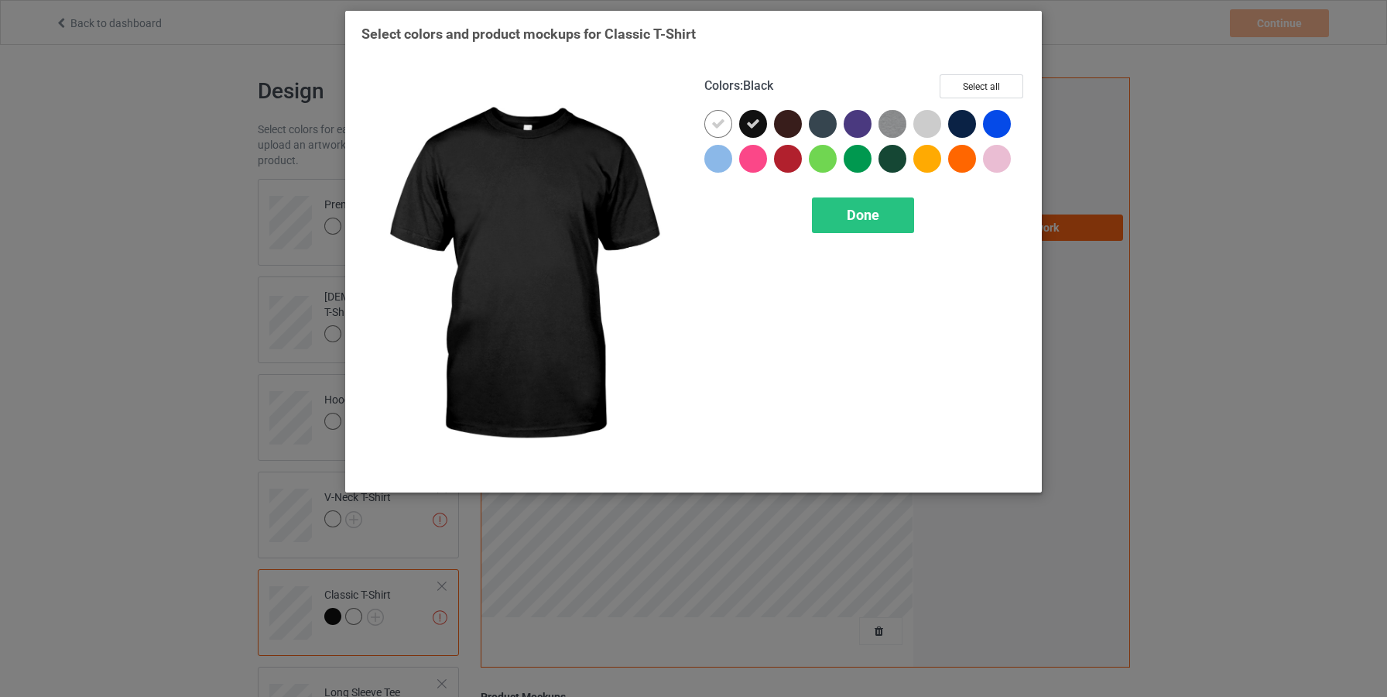
click at [755, 123] on icon at bounding box center [753, 124] width 14 height 14
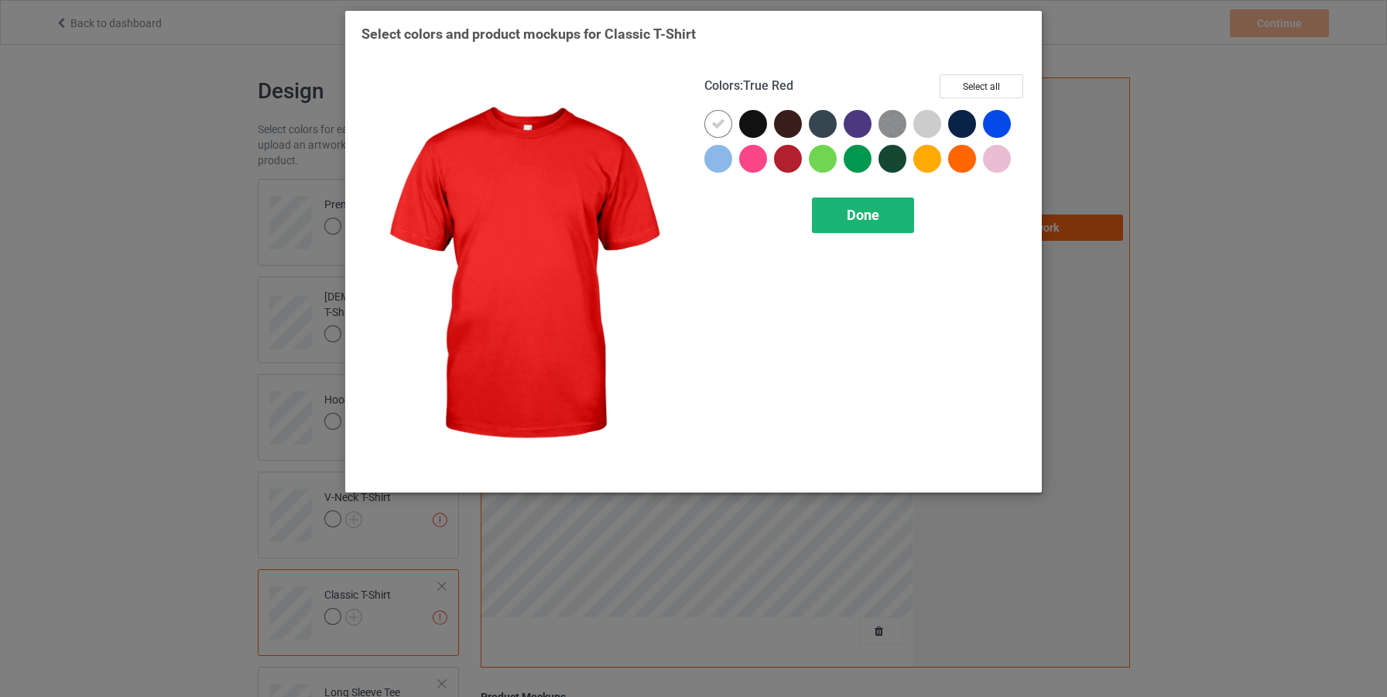
click at [864, 221] on span "Done" at bounding box center [863, 215] width 33 height 16
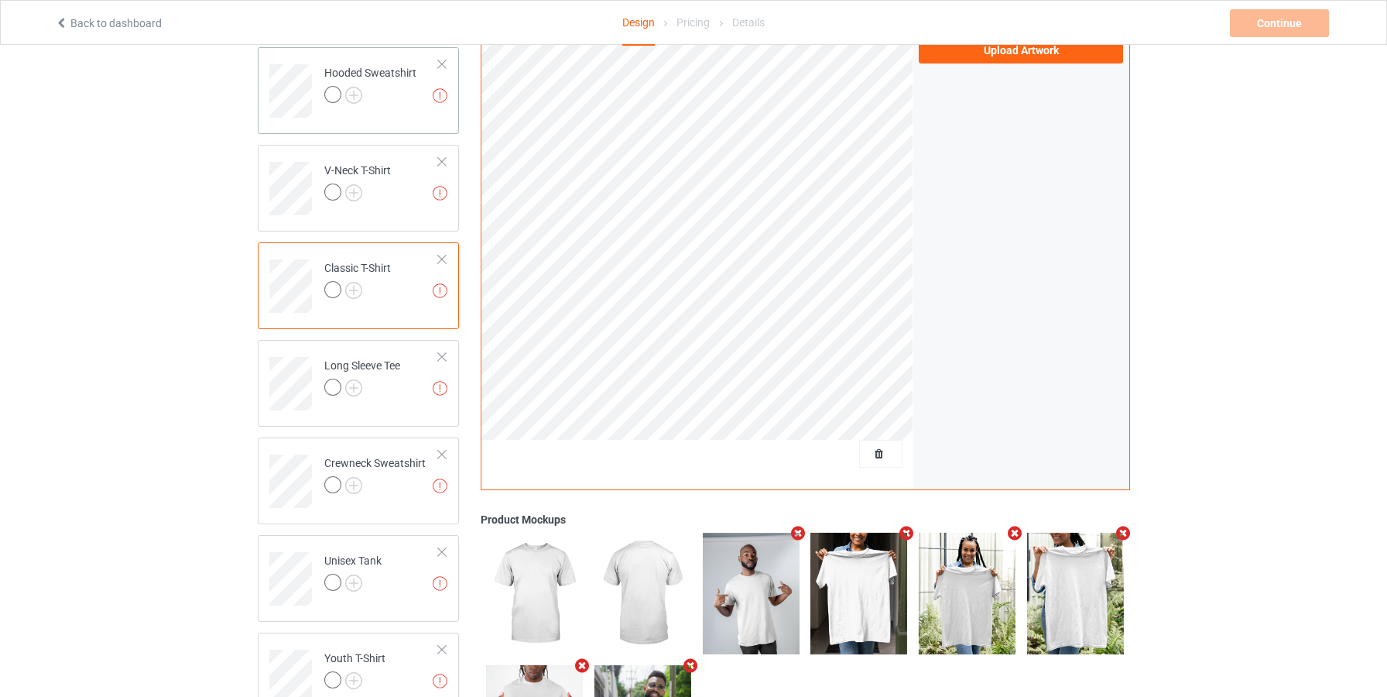
scroll to position [326, 0]
drag, startPoint x: 440, startPoint y: 417, endPoint x: 439, endPoint y: 200, distance: 216.7
click at [440, 382] on div "Missing artworks Long Sleeve Tee" at bounding box center [359, 384] width 202 height 87
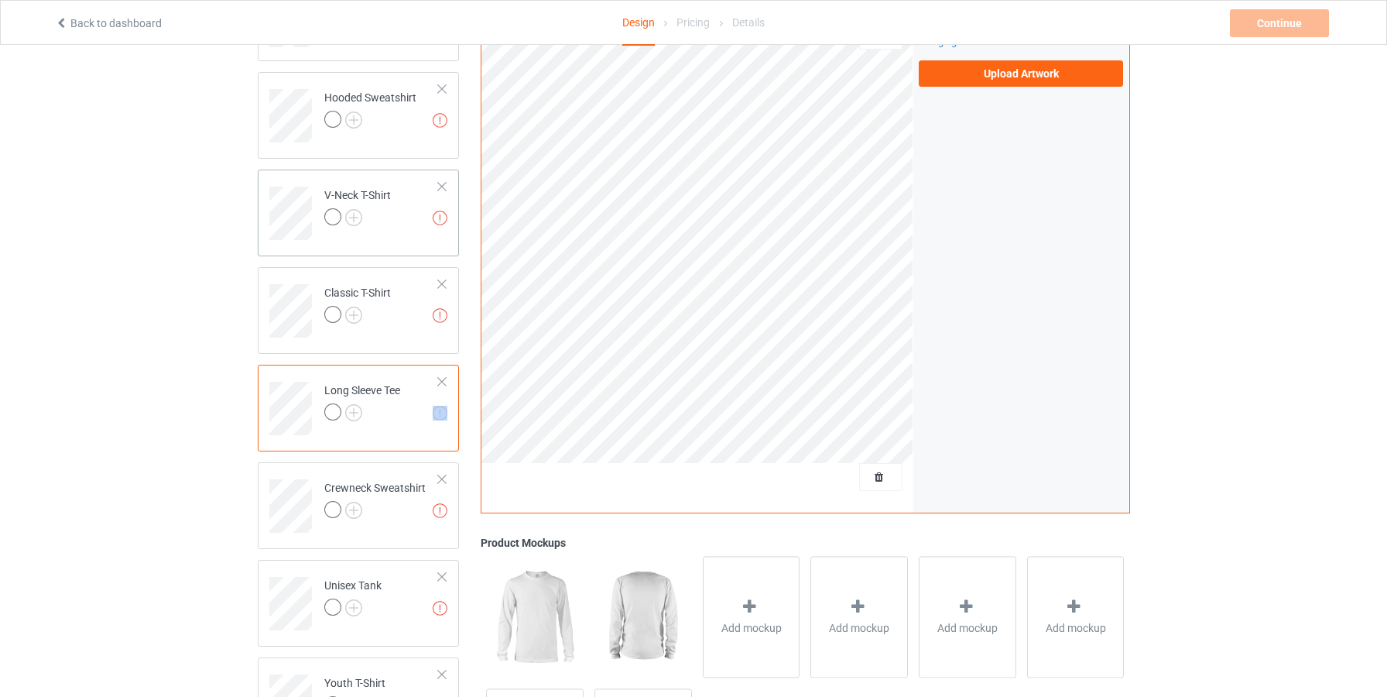
scroll to position [296, 0]
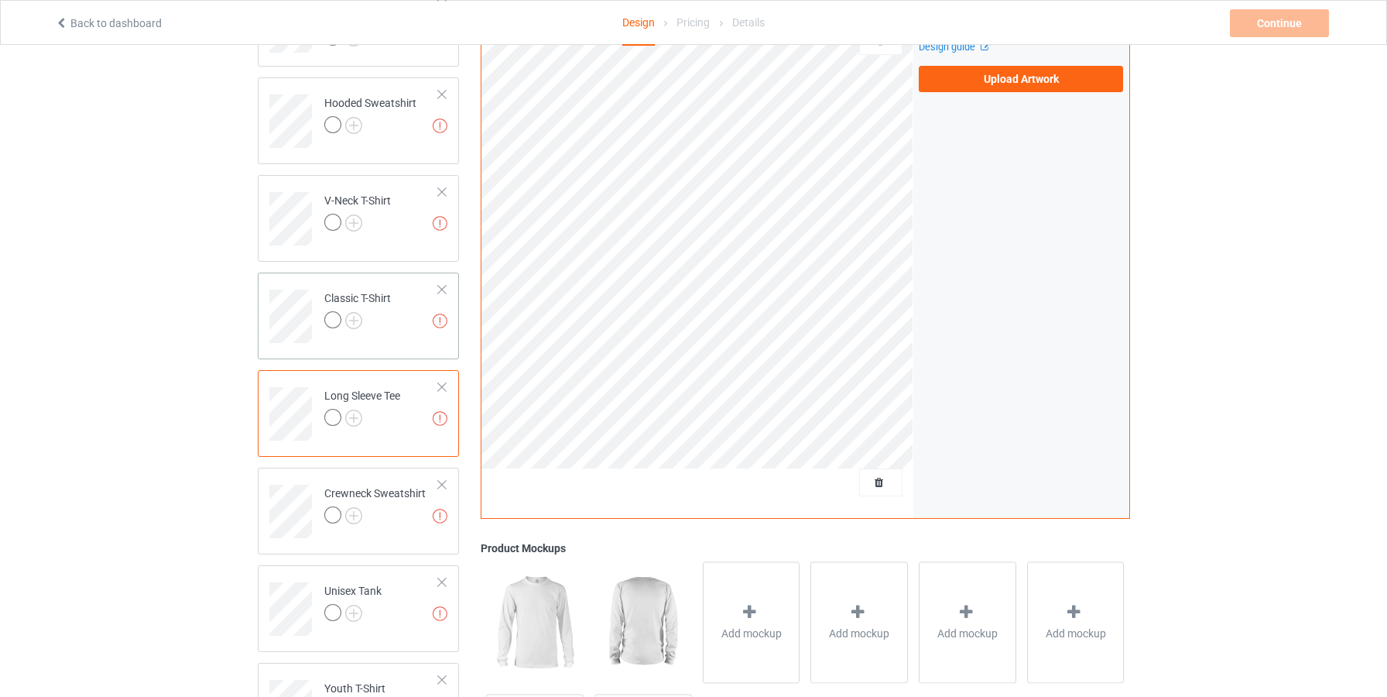
click at [398, 333] on td "Missing artworks Classic T-Shirt" at bounding box center [382, 311] width 132 height 64
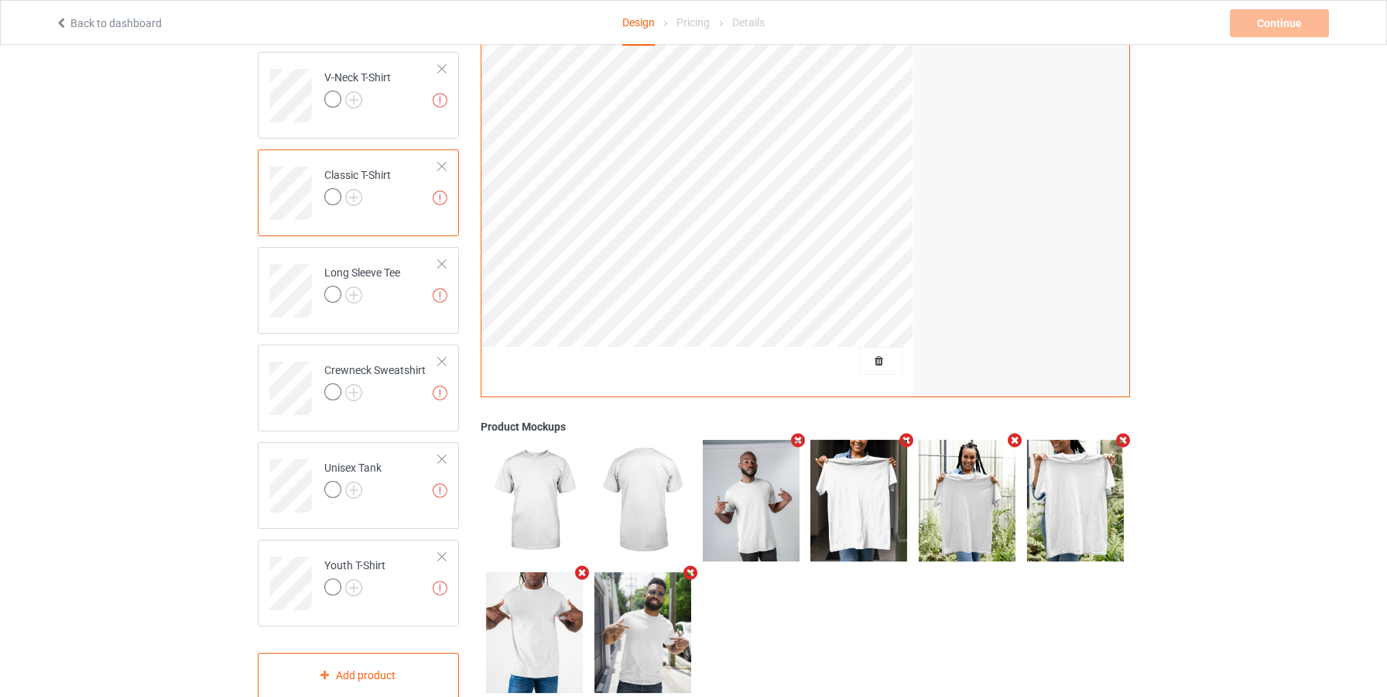
scroll to position [454, 0]
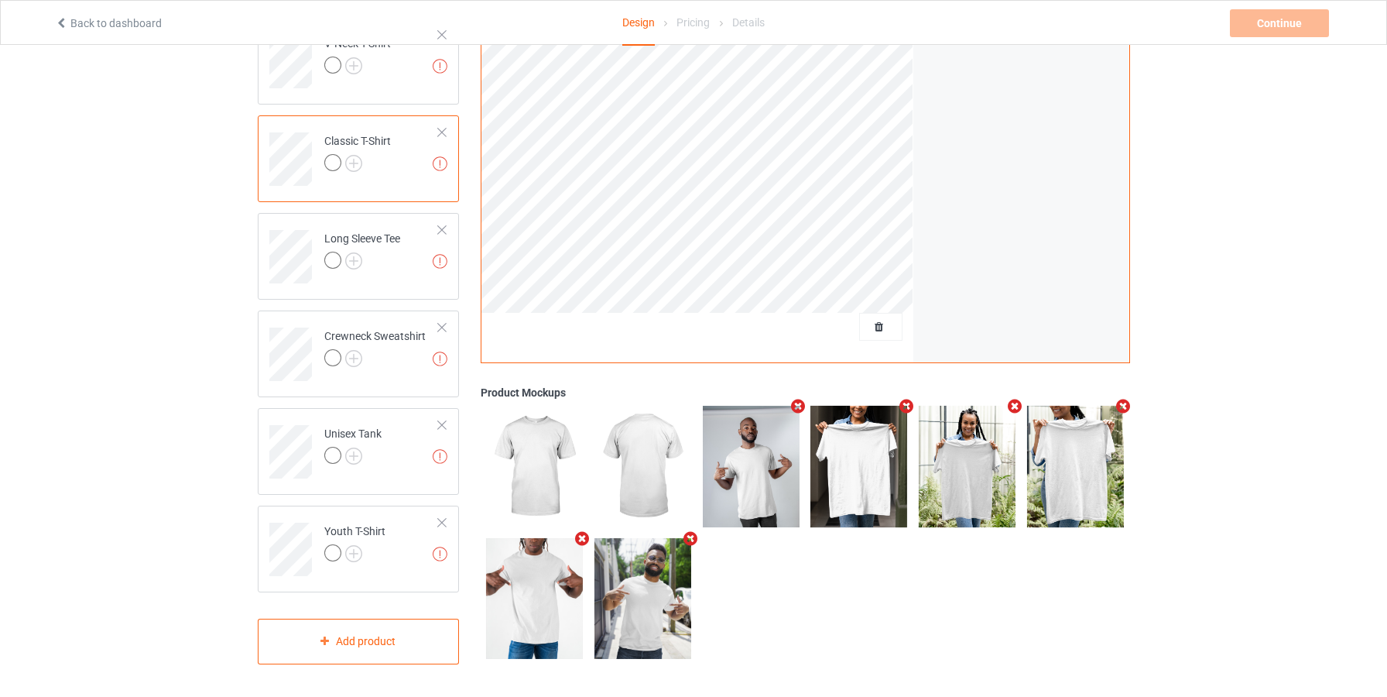
click at [606, 604] on img at bounding box center [642, 598] width 97 height 121
